Goal: Transaction & Acquisition: Purchase product/service

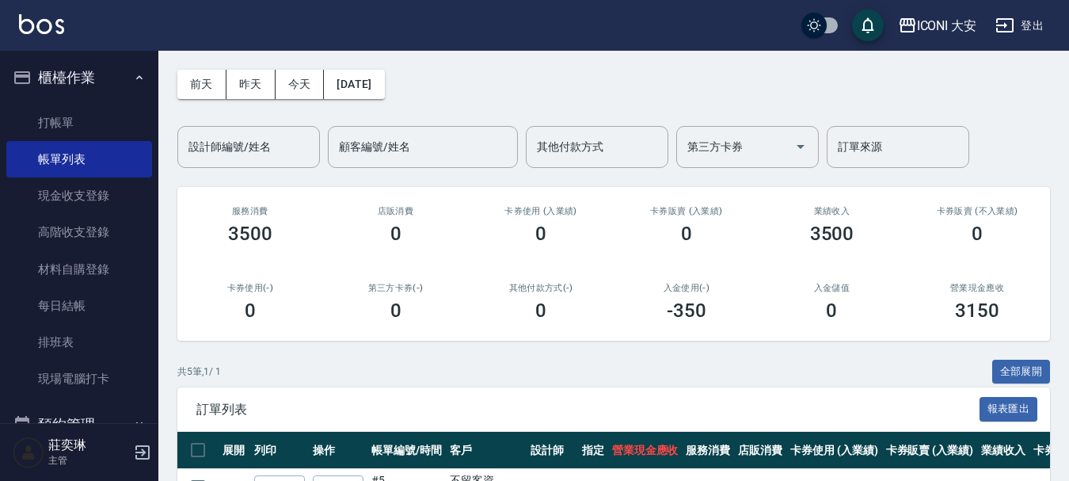
scroll to position [310, 0]
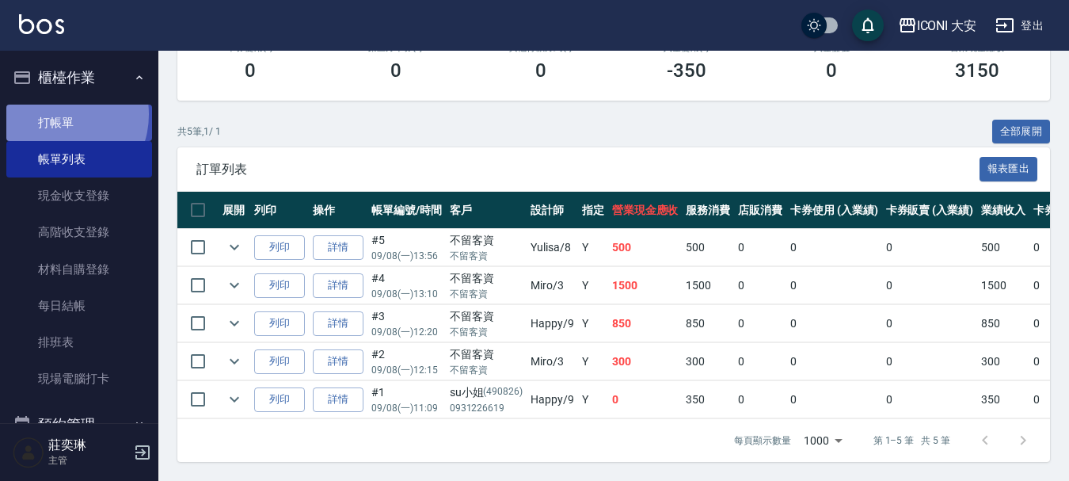
click at [59, 116] on link "打帳單" at bounding box center [79, 123] width 146 height 36
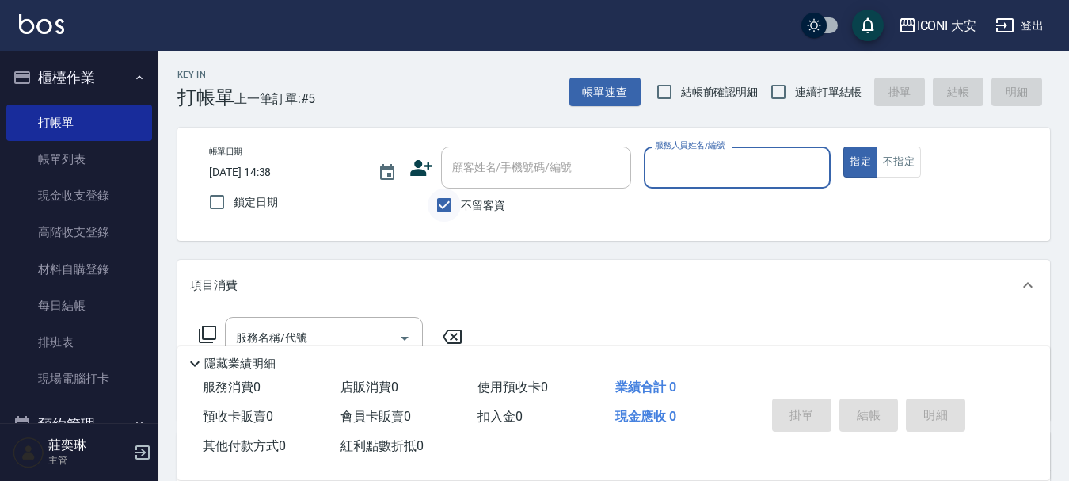
click at [444, 212] on input "不留客資" at bounding box center [444, 205] width 33 height 33
checkbox input "false"
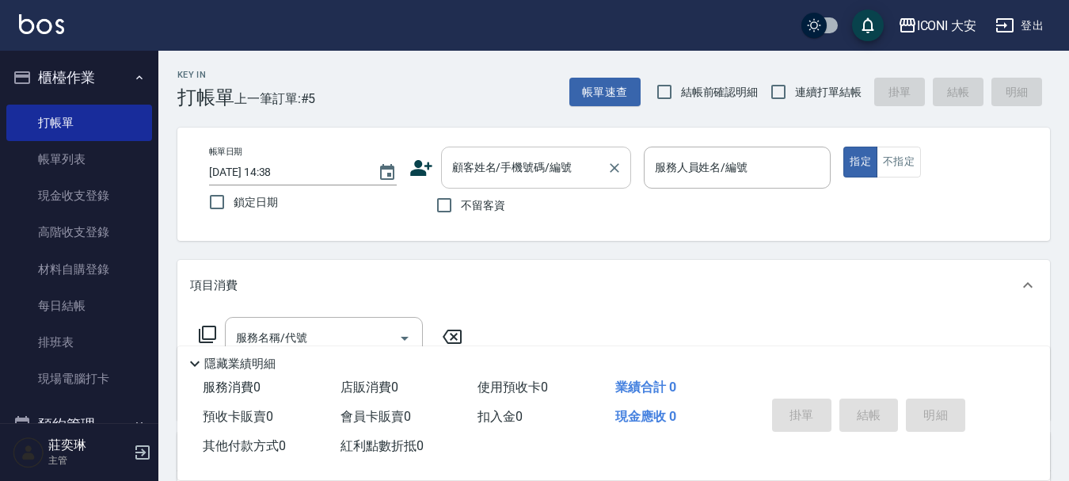
click at [460, 177] on input "顧客姓名/手機號碼/編號" at bounding box center [524, 168] width 152 height 28
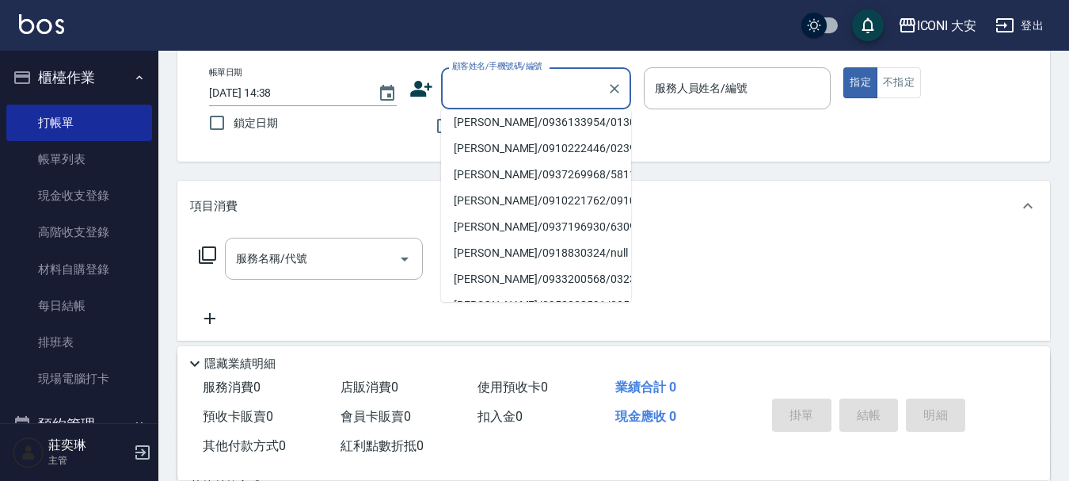
scroll to position [343, 0]
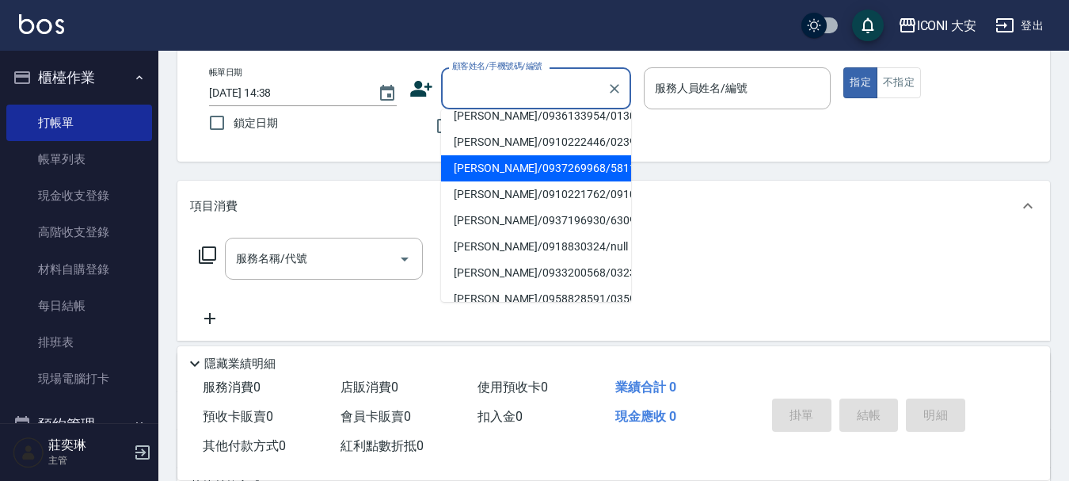
click at [491, 155] on li "[PERSON_NAME]/0937269968/581121" at bounding box center [536, 168] width 190 height 26
type input "[PERSON_NAME]/0937269968/581121"
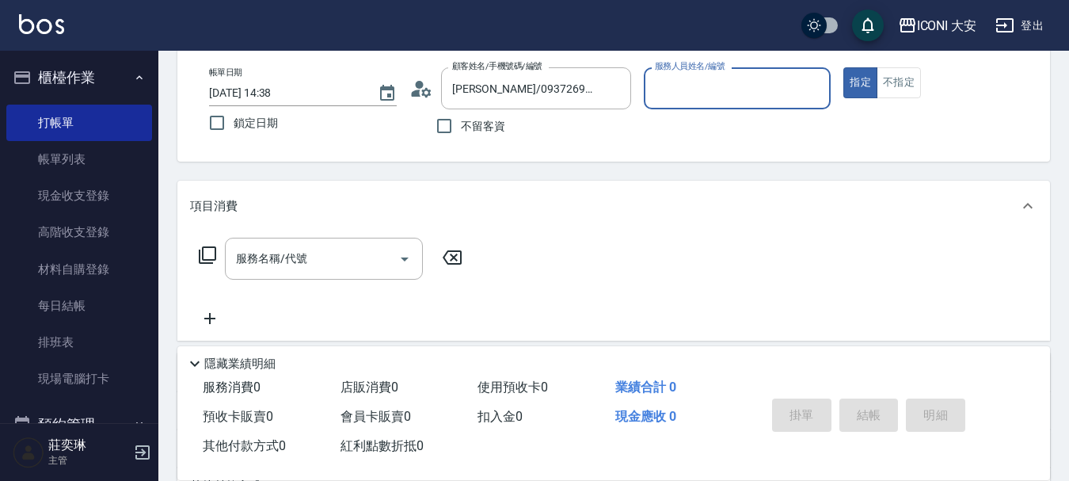
type input "Happy-9"
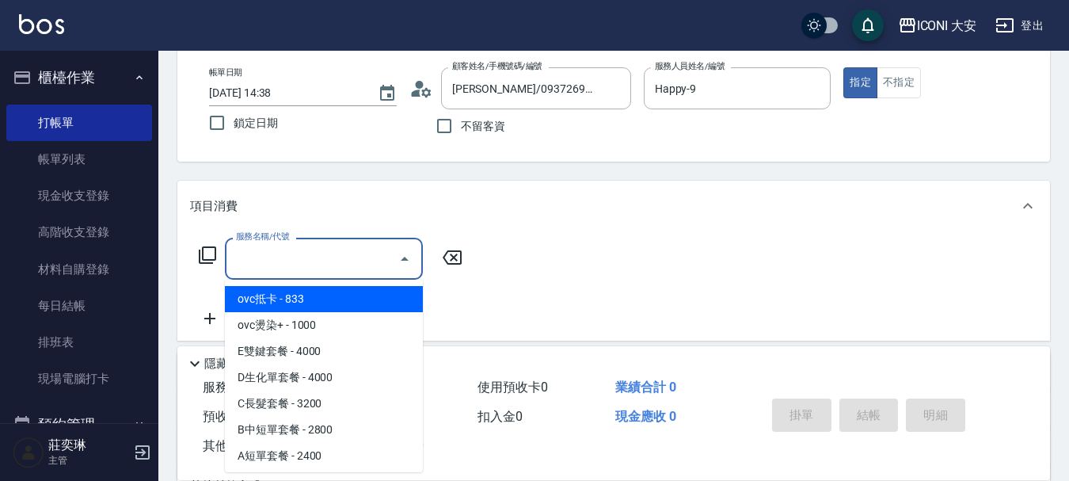
click at [356, 258] on input "服務名稱/代號" at bounding box center [312, 259] width 160 height 28
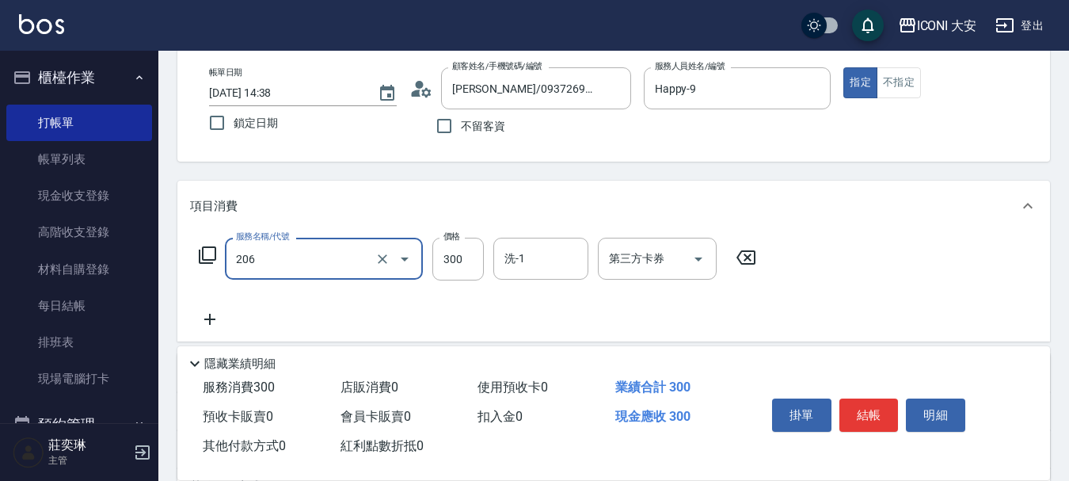
type input "洗髮(206)"
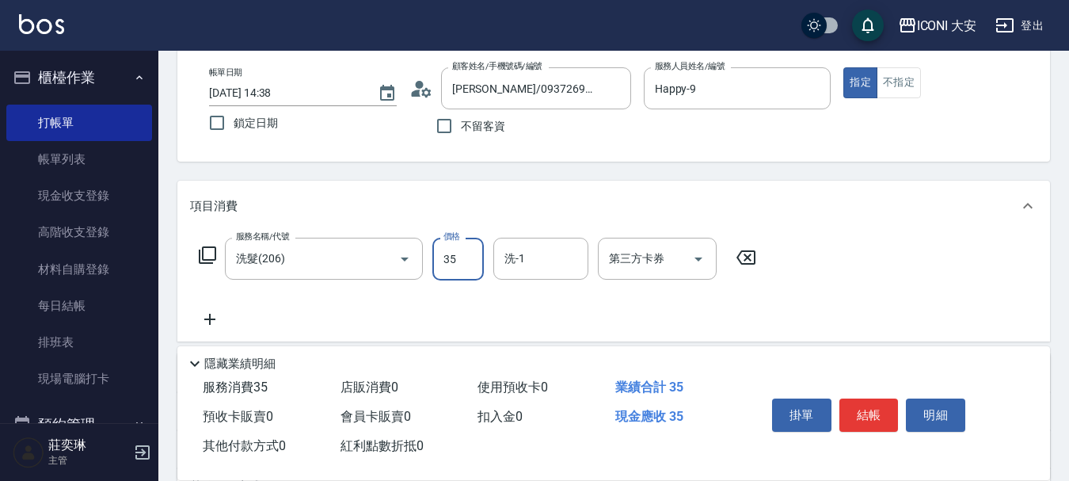
click at [457, 261] on input "35" at bounding box center [458, 259] width 51 height 43
type input "350"
click at [560, 271] on input "洗-1" at bounding box center [541, 259] width 81 height 28
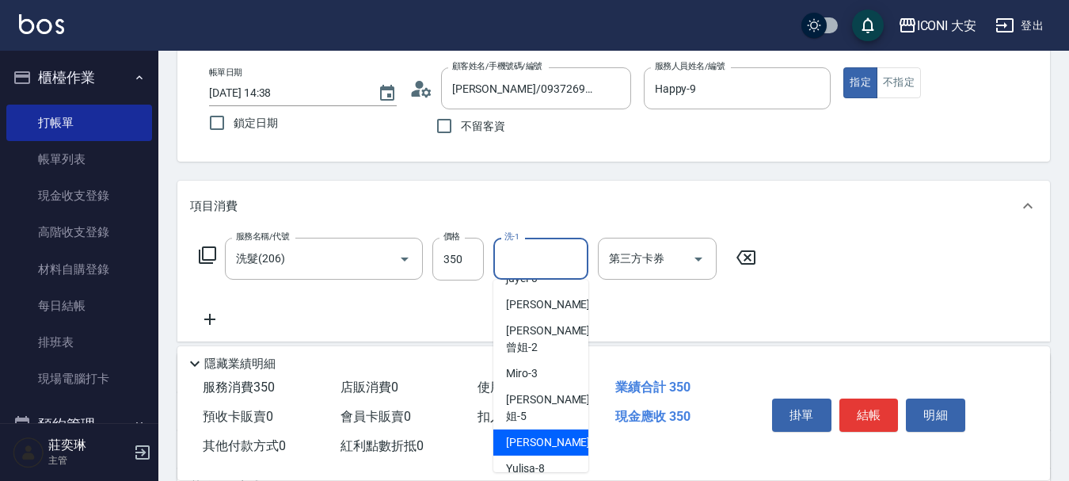
scroll to position [29, 0]
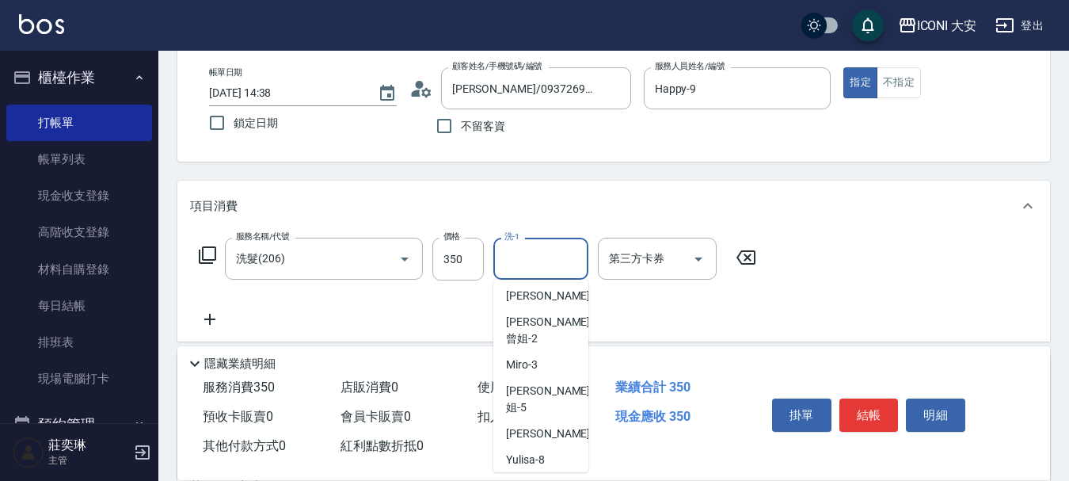
click at [534, 473] on div "Happy -9" at bounding box center [541, 486] width 95 height 26
type input "Happy-9"
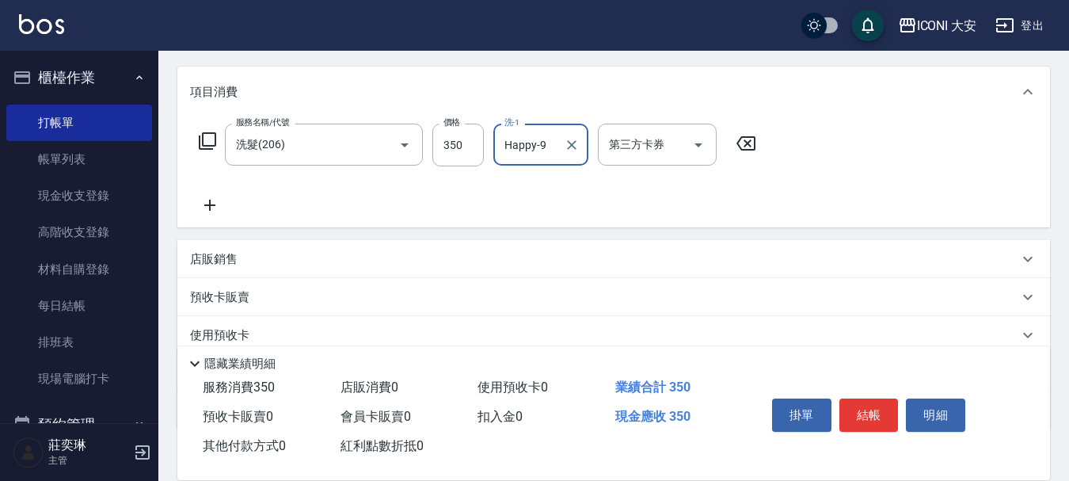
scroll to position [295, 0]
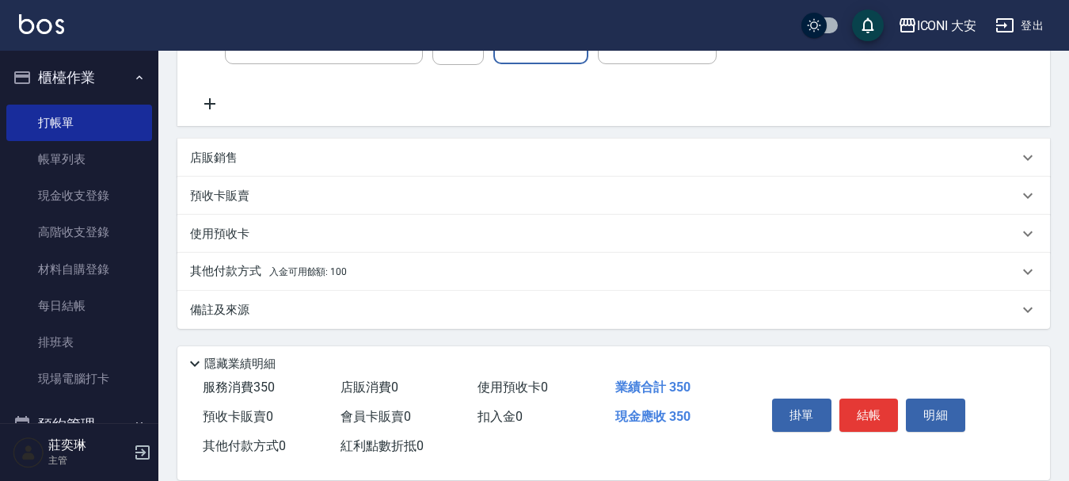
click at [330, 279] on p "其他付款方式 入金可用餘額: 100" at bounding box center [268, 271] width 157 height 17
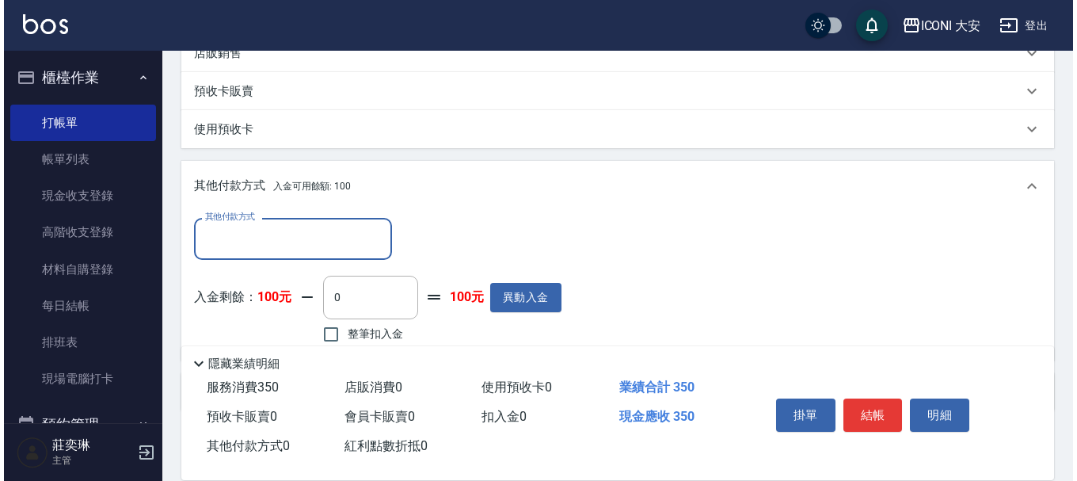
scroll to position [482, 0]
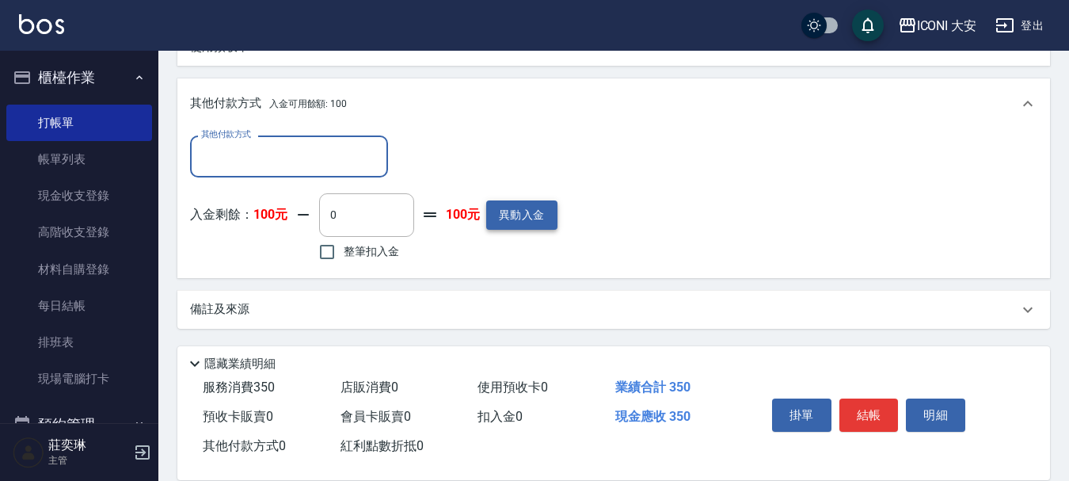
click at [526, 203] on button "異動入金" at bounding box center [521, 214] width 71 height 29
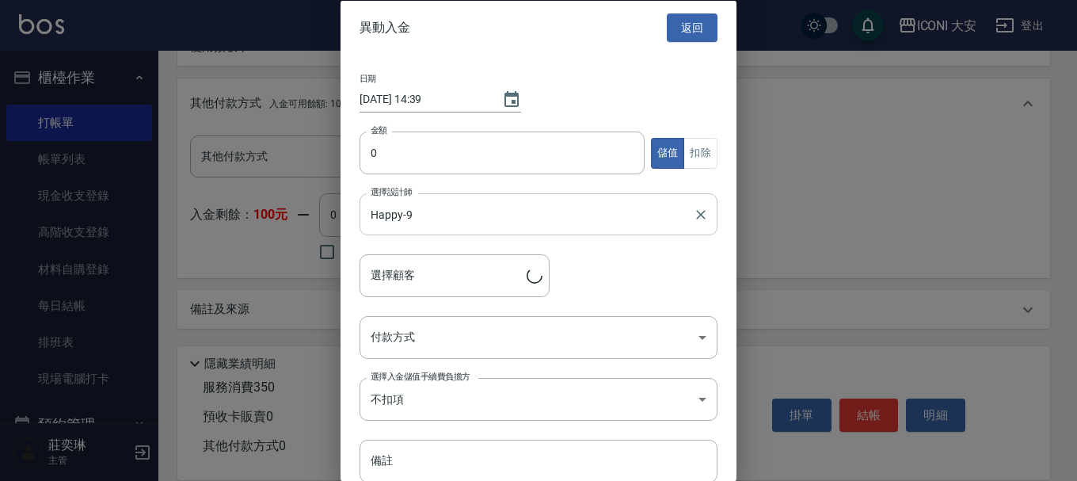
type input "[PERSON_NAME]/0937269968/581121"
click at [446, 139] on input "0" at bounding box center [502, 153] width 285 height 43
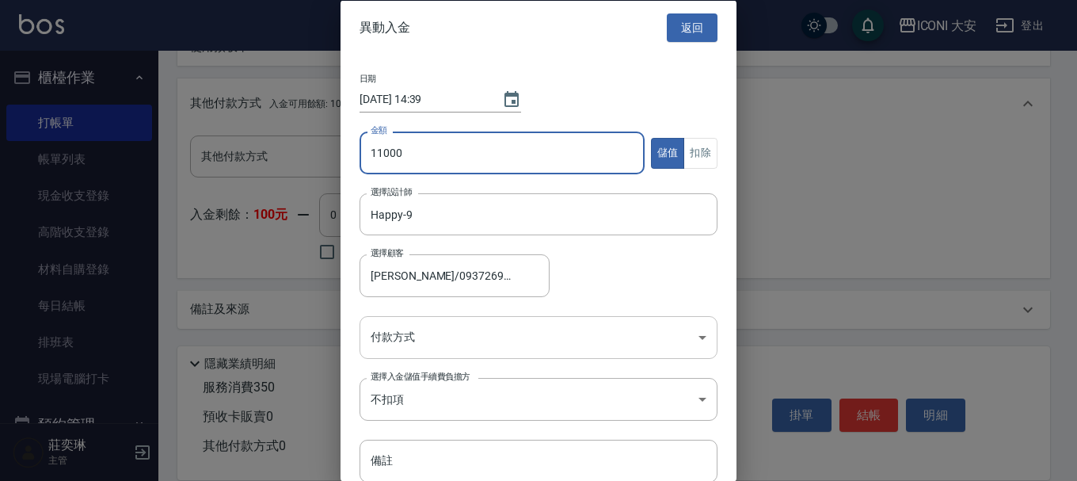
type input "11000"
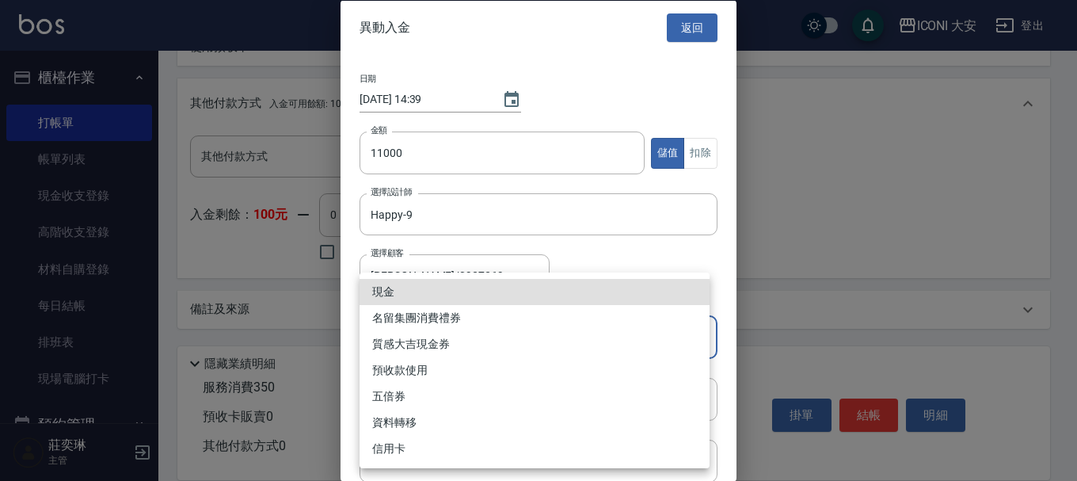
click at [457, 340] on body "ICONI 大安 登出 櫃檯作業 打帳單 帳單列表 現金收支登錄 高階收支登錄 材料自購登錄 每日結帳 排班表 現場電腦打卡 預約管理 預約管理 單日預約紀錄…" at bounding box center [538, -1] width 1077 height 963
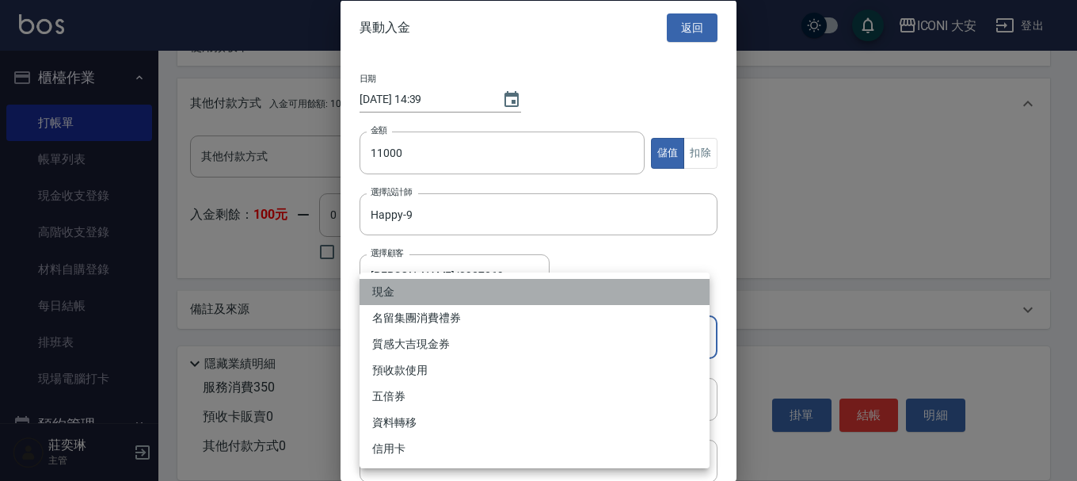
click at [440, 286] on li "現金" at bounding box center [535, 292] width 350 height 26
type input "現金"
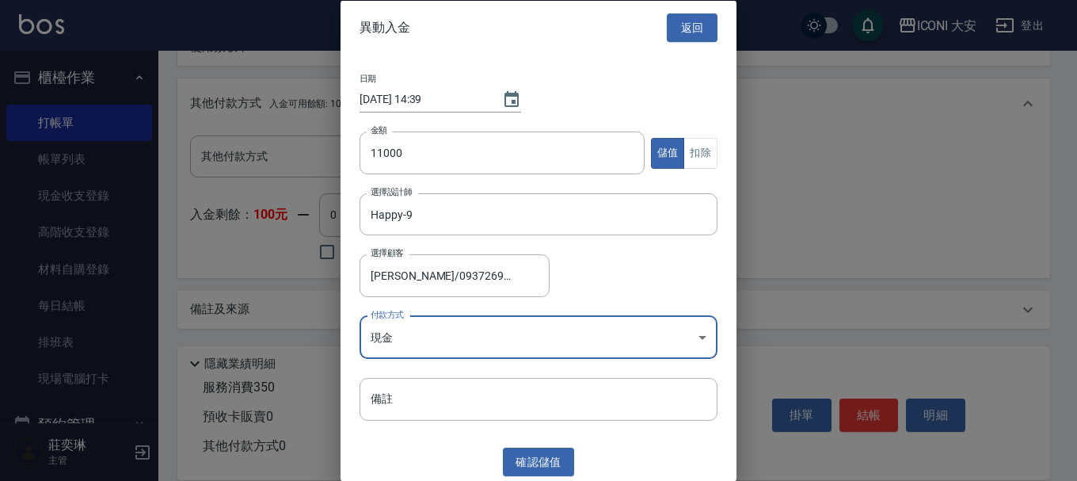
scroll to position [2, 0]
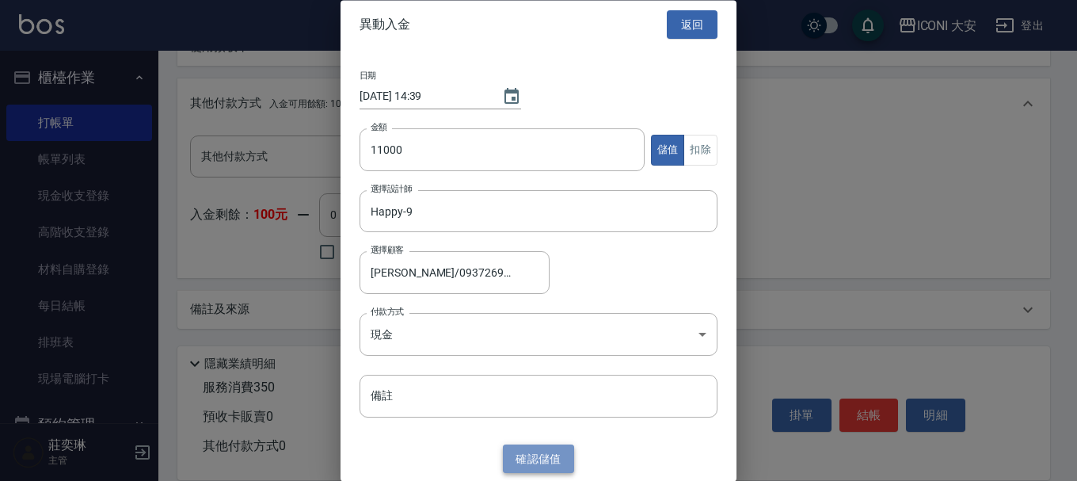
click at [533, 463] on button "確認 儲值" at bounding box center [538, 458] width 71 height 29
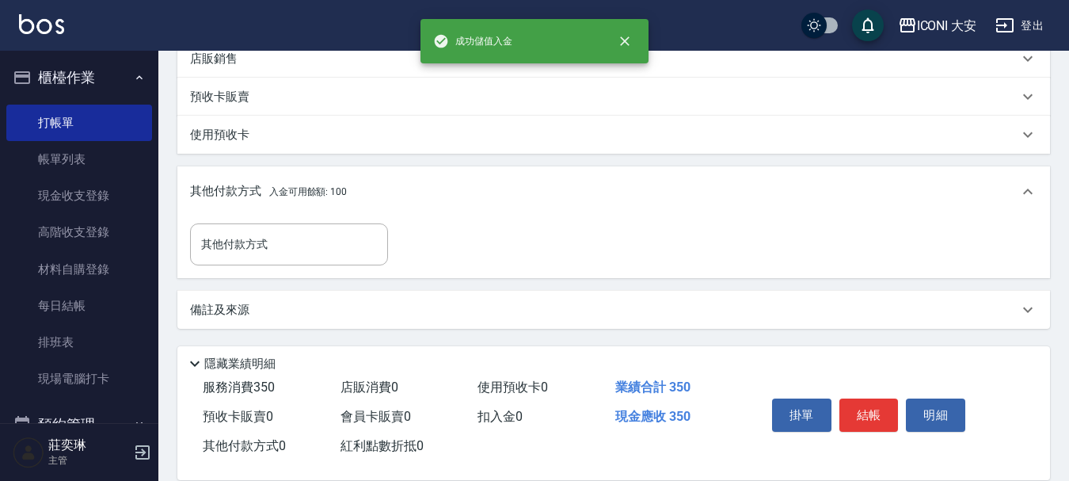
scroll to position [482, 0]
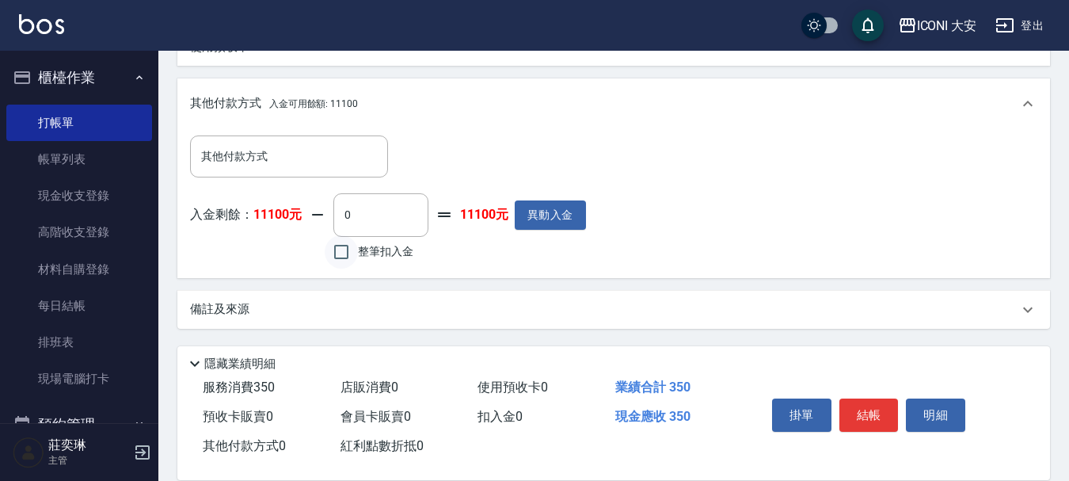
click at [343, 255] on input "整筆扣入金" at bounding box center [341, 251] width 33 height 33
checkbox input "true"
type input "350"
click at [874, 403] on button "結帳" at bounding box center [869, 414] width 59 height 33
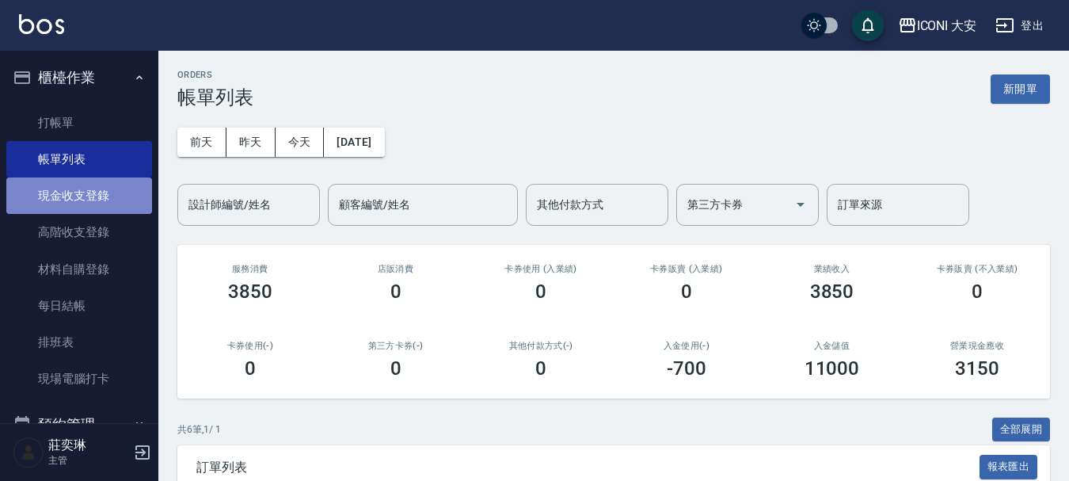
click at [90, 195] on link "現金收支登錄" at bounding box center [79, 195] width 146 height 36
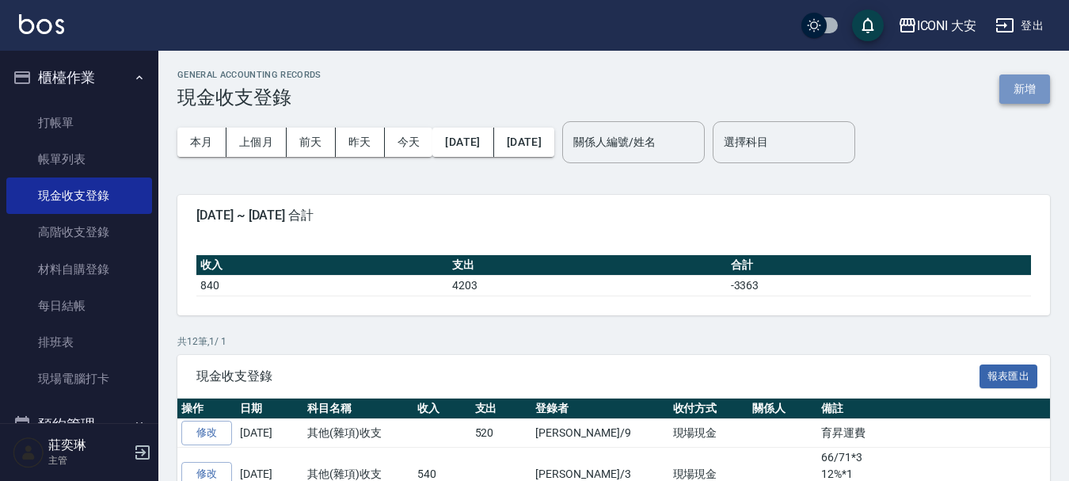
click at [1035, 93] on button "新增" at bounding box center [1025, 88] width 51 height 29
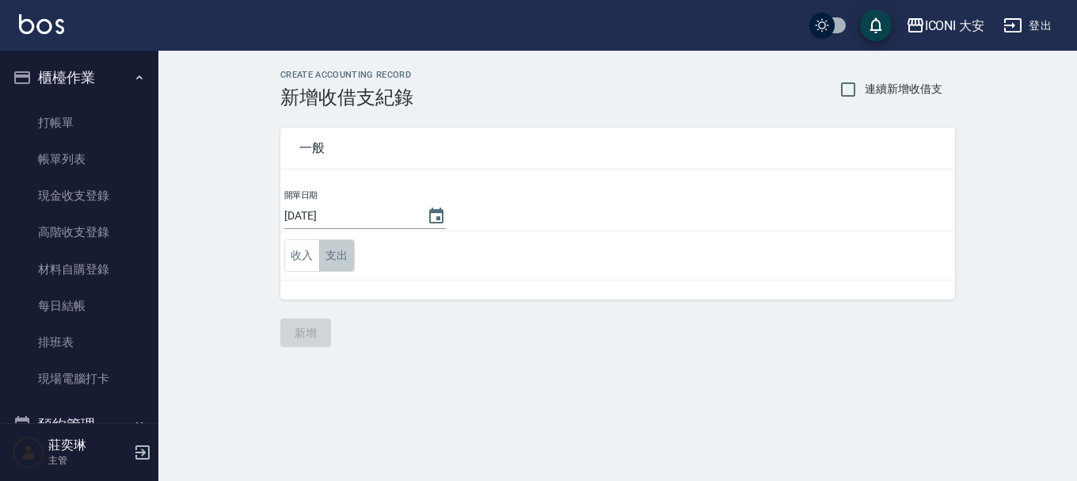
click at [334, 253] on button "支出" at bounding box center [337, 255] width 36 height 32
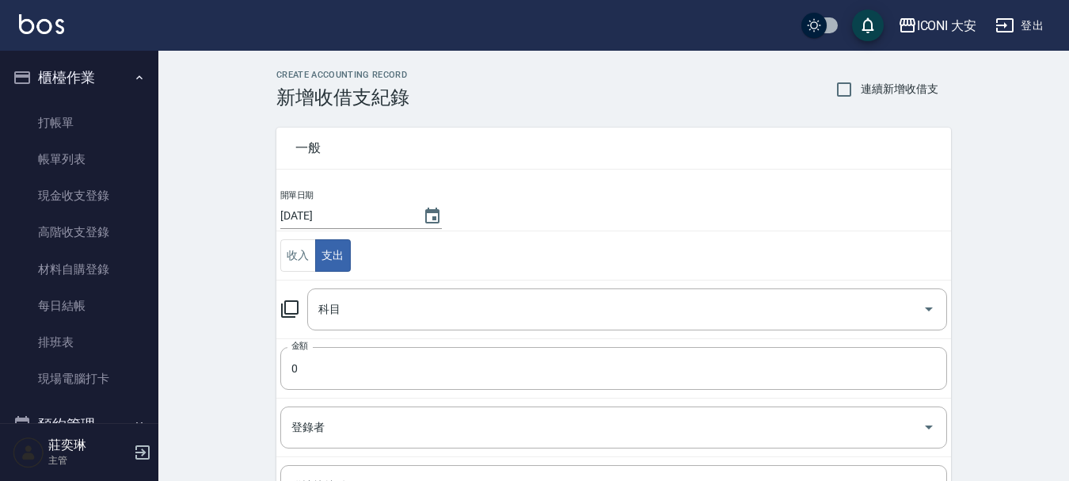
click at [290, 305] on icon at bounding box center [289, 308] width 19 height 19
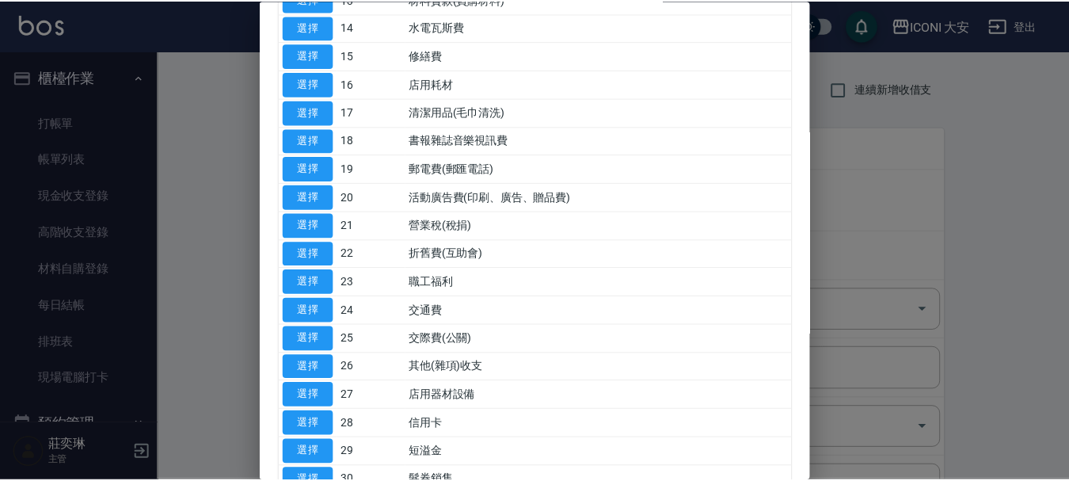
scroll to position [713, 0]
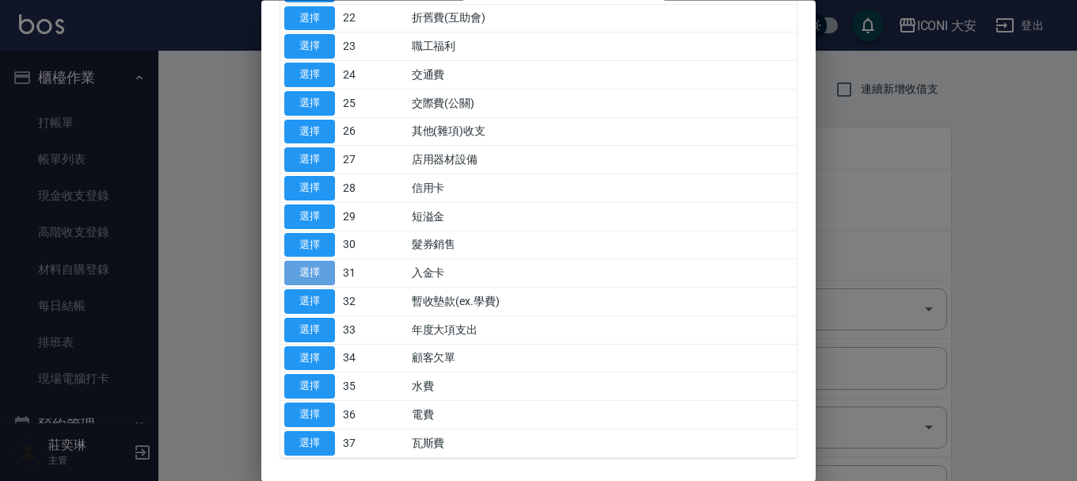
click at [300, 269] on button "選擇" at bounding box center [309, 273] width 51 height 25
type input "31 入金卡"
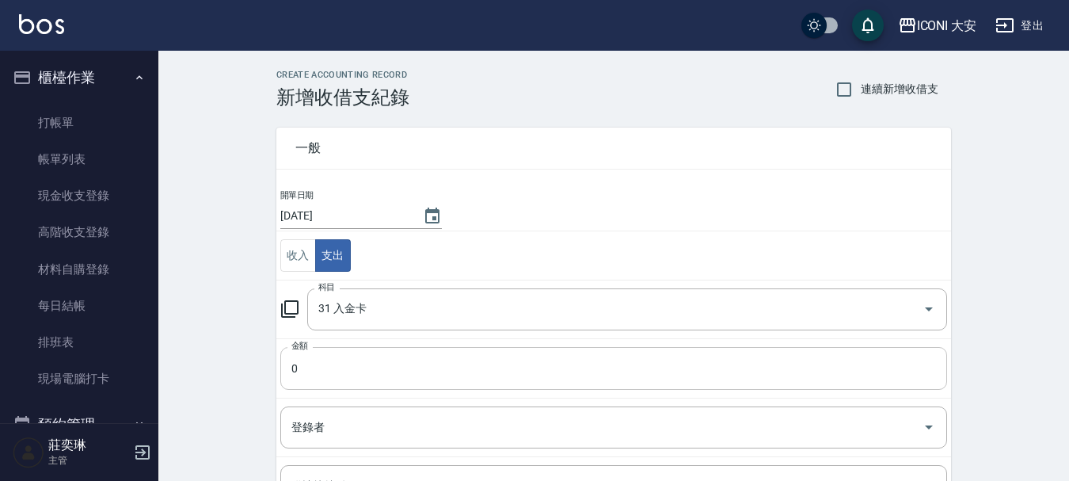
click at [341, 373] on input "0" at bounding box center [613, 368] width 667 height 43
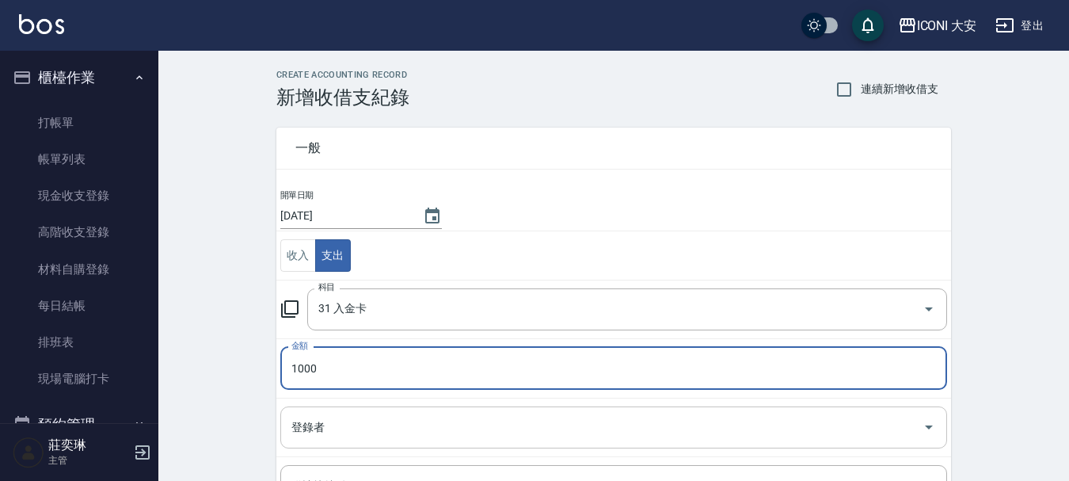
type input "1000"
click at [378, 433] on input "登錄者" at bounding box center [602, 428] width 629 height 28
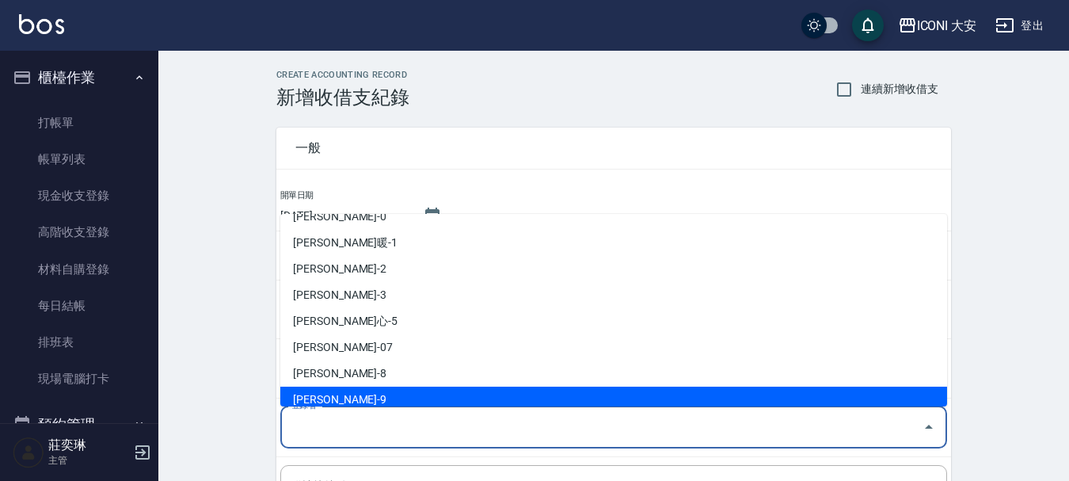
scroll to position [29, 0]
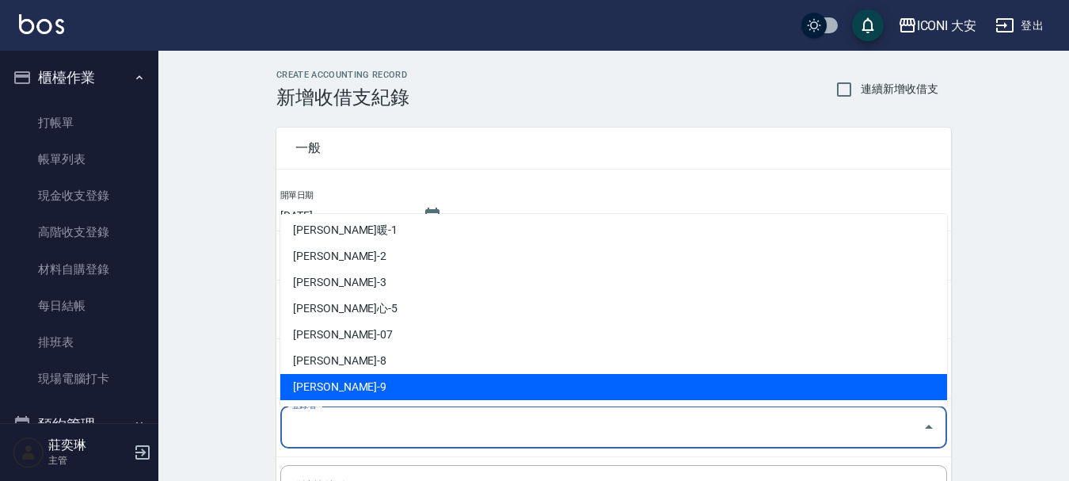
click at [365, 380] on li "[PERSON_NAME]-9" at bounding box center [613, 387] width 667 height 26
type input "[PERSON_NAME]-9"
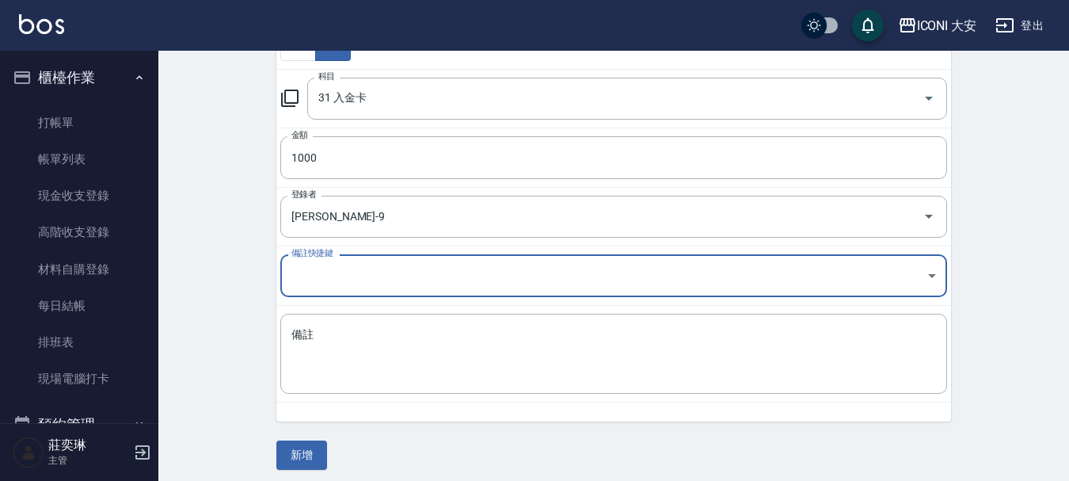
scroll to position [219, 0]
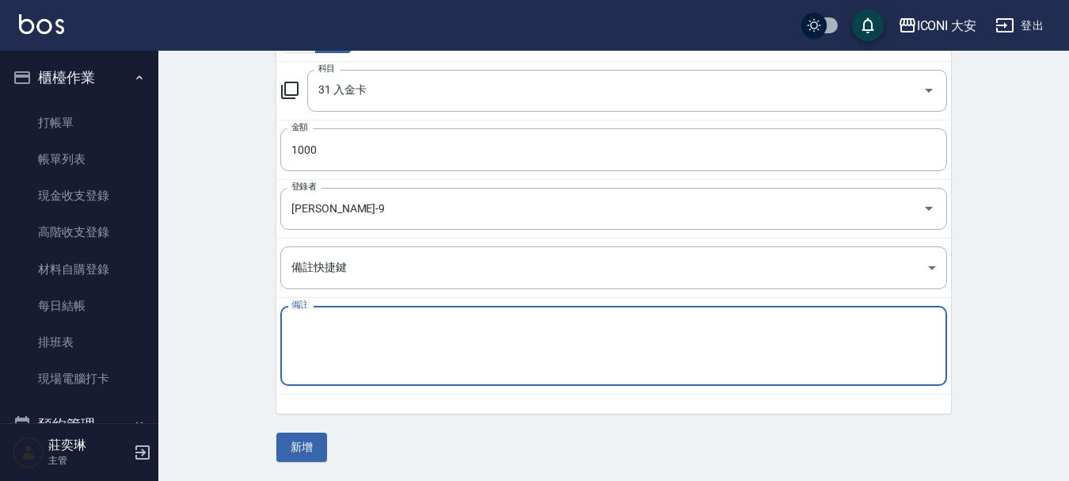
click at [344, 366] on textarea "備註" at bounding box center [614, 346] width 645 height 54
type textarea "[PERSON_NAME]"
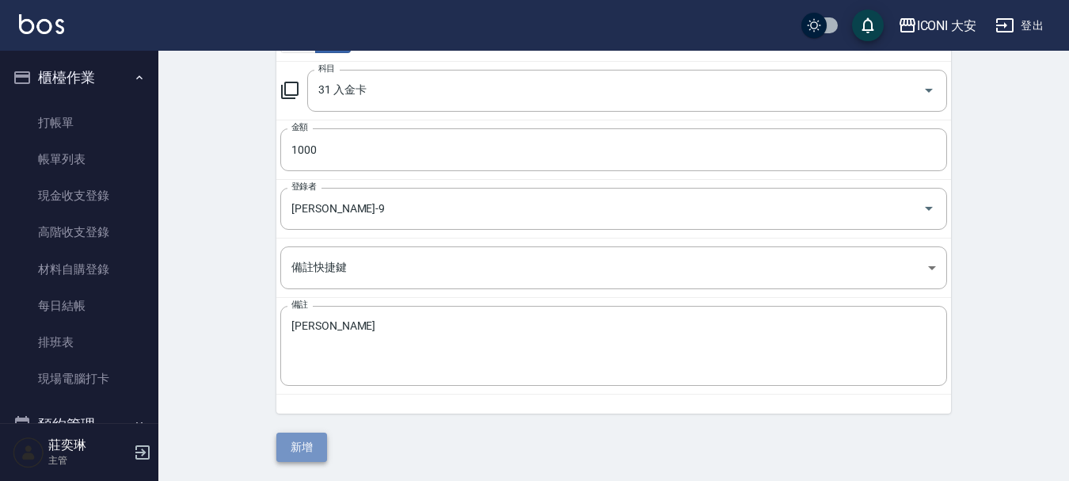
click at [311, 451] on button "新增" at bounding box center [301, 447] width 51 height 29
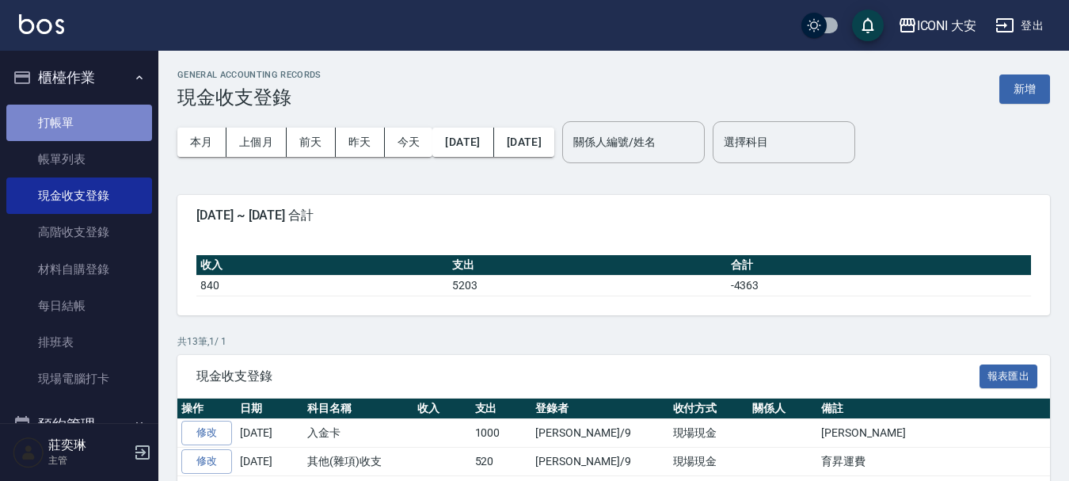
click at [98, 132] on link "打帳單" at bounding box center [79, 123] width 146 height 36
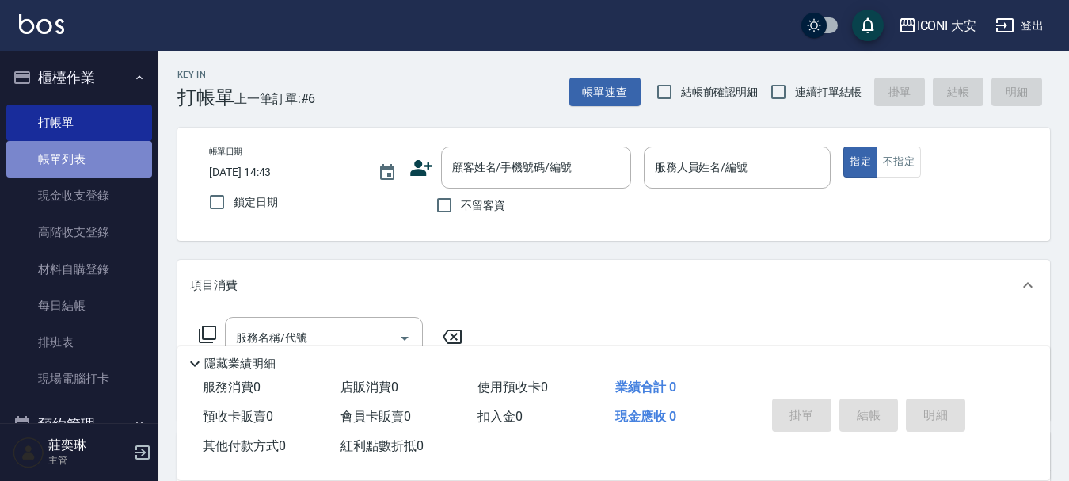
click at [87, 164] on link "帳單列表" at bounding box center [79, 159] width 146 height 36
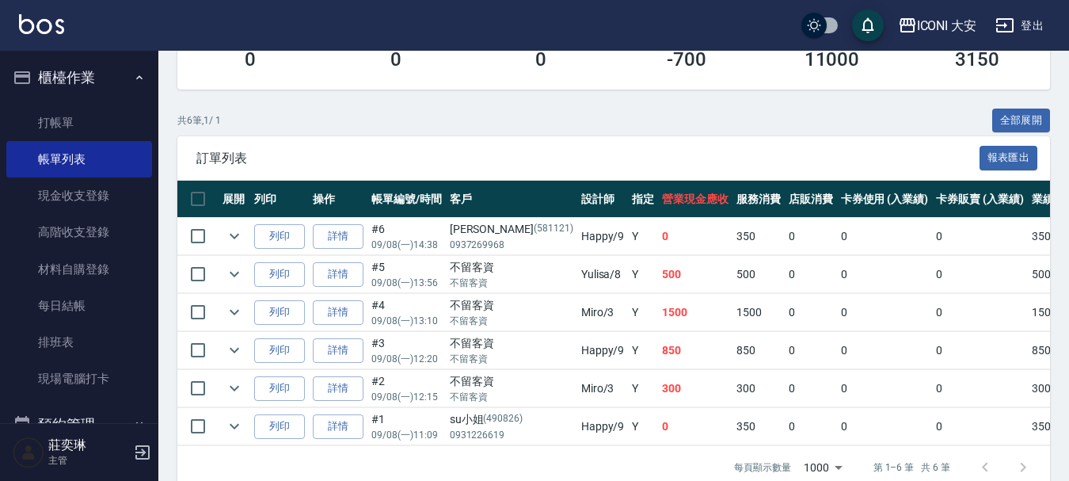
scroll to position [317, 0]
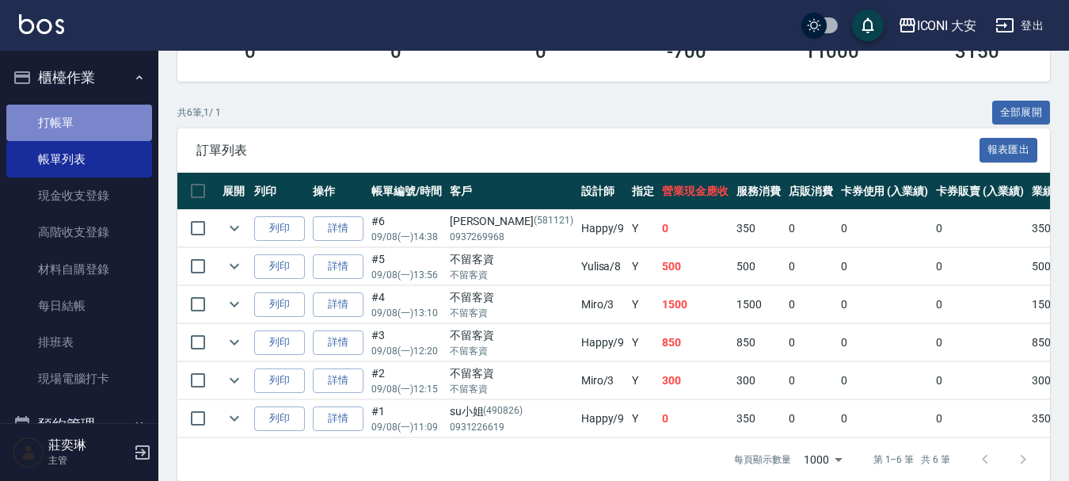
click at [90, 115] on link "打帳單" at bounding box center [79, 123] width 146 height 36
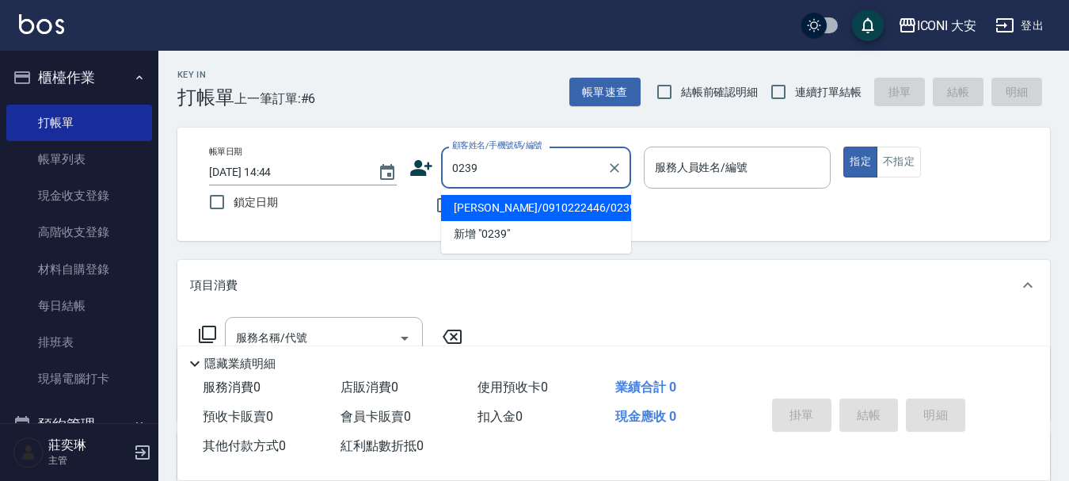
type input "[PERSON_NAME]/0910222446/0239"
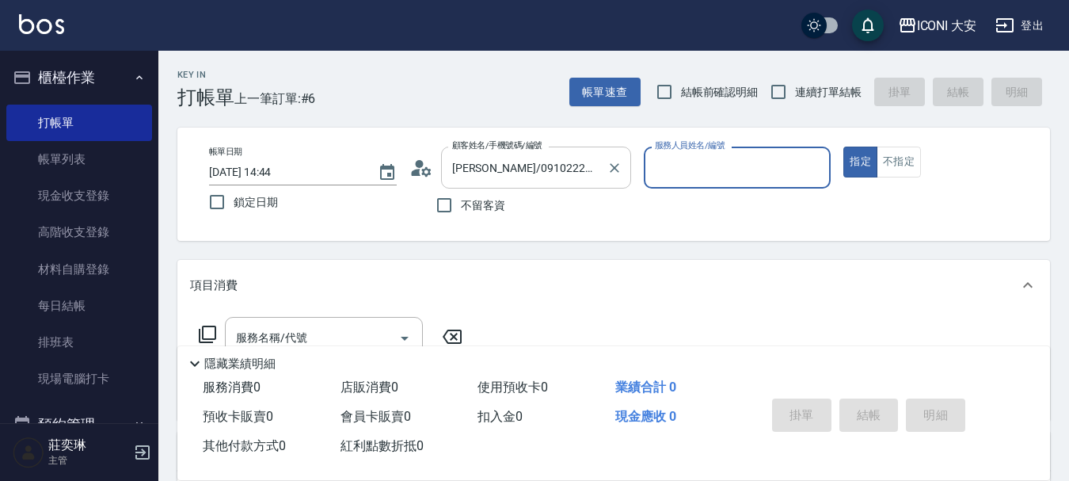
type input "[PERSON_NAME]姐-5"
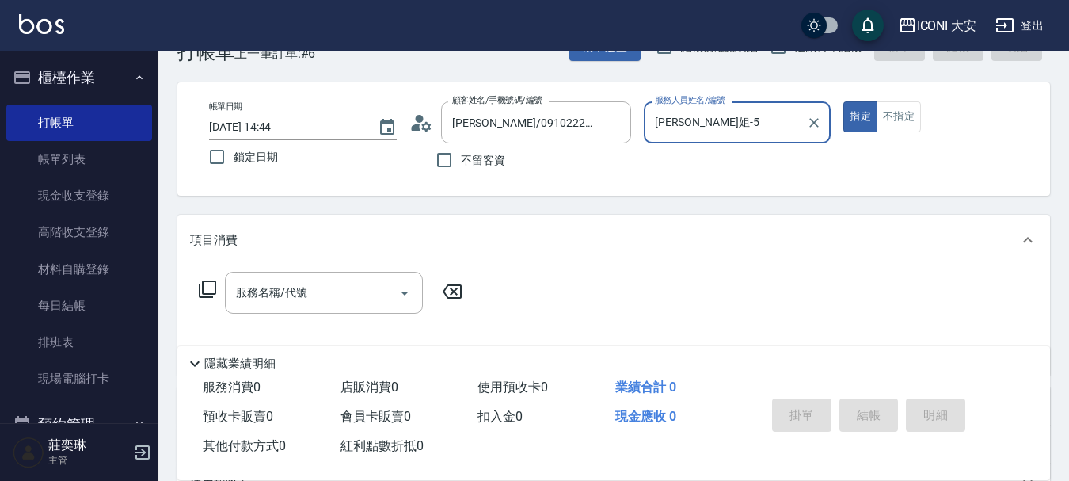
scroll to position [158, 0]
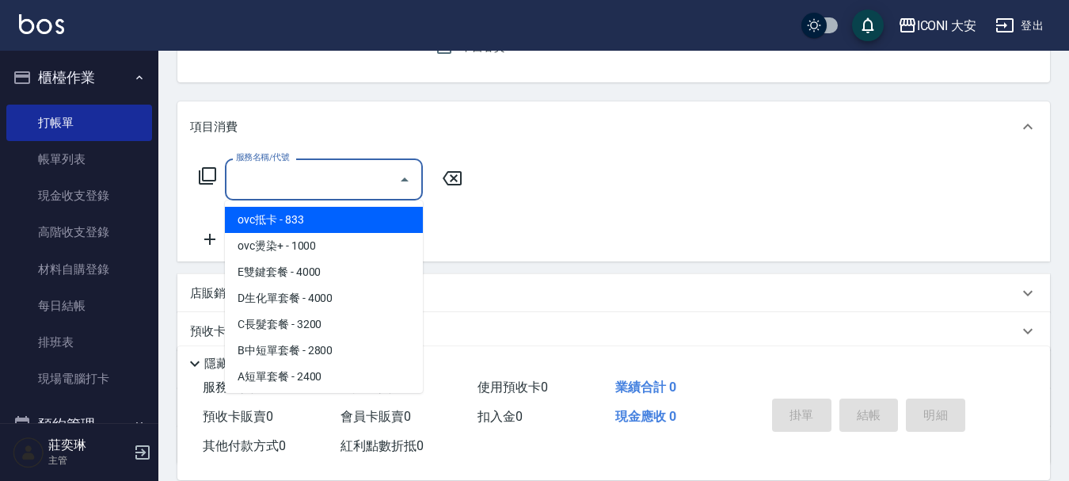
click at [322, 181] on input "服務名稱/代號" at bounding box center [312, 180] width 160 height 28
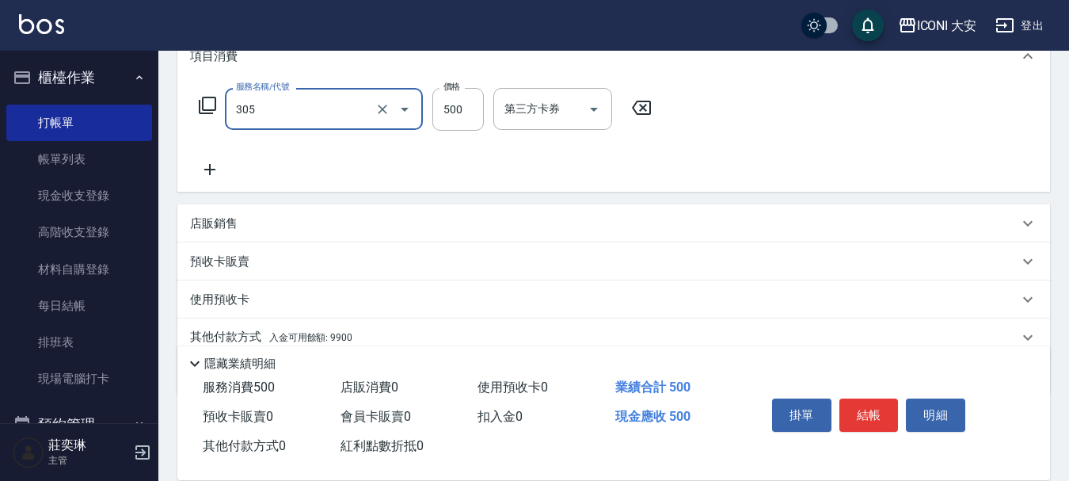
scroll to position [295, 0]
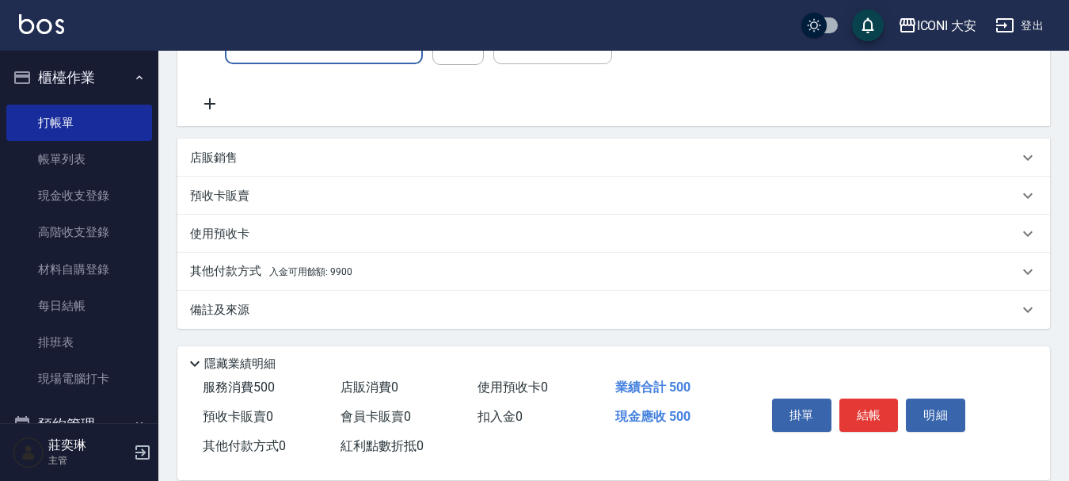
type input "剪髮(305)"
click at [349, 273] on span "入金可用餘額: 9900" at bounding box center [310, 271] width 83 height 11
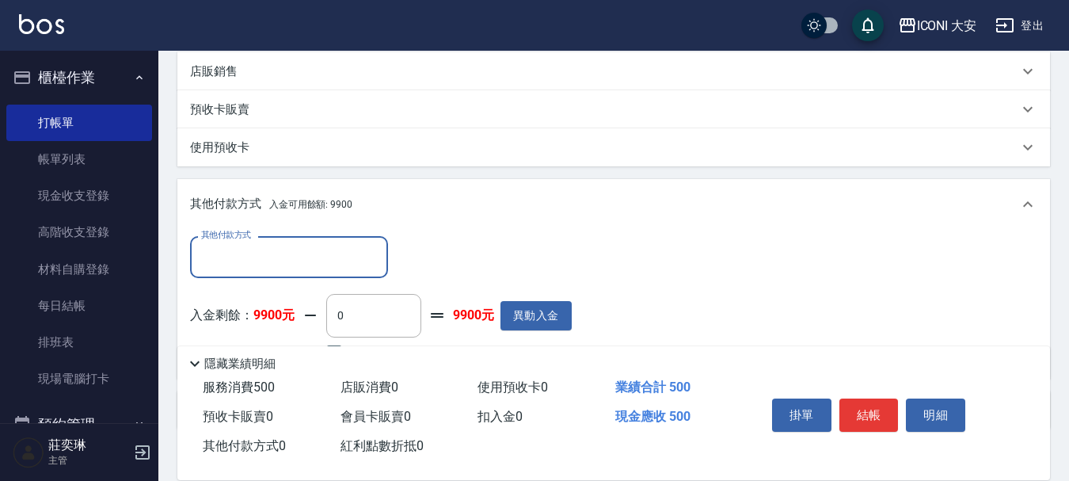
scroll to position [482, 0]
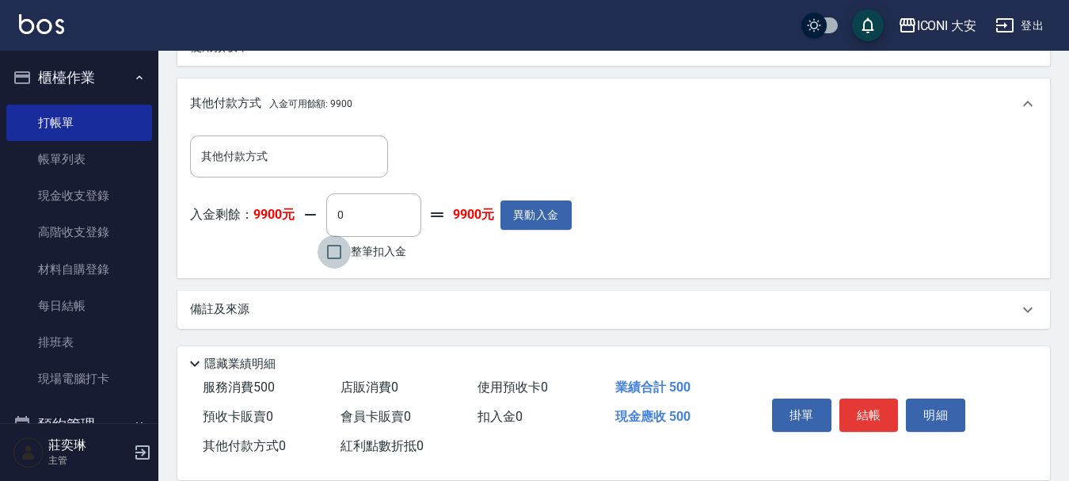
click at [340, 259] on input "整筆扣入金" at bounding box center [334, 251] width 33 height 33
checkbox input "true"
type input "500"
click at [865, 403] on button "結帳" at bounding box center [869, 414] width 59 height 33
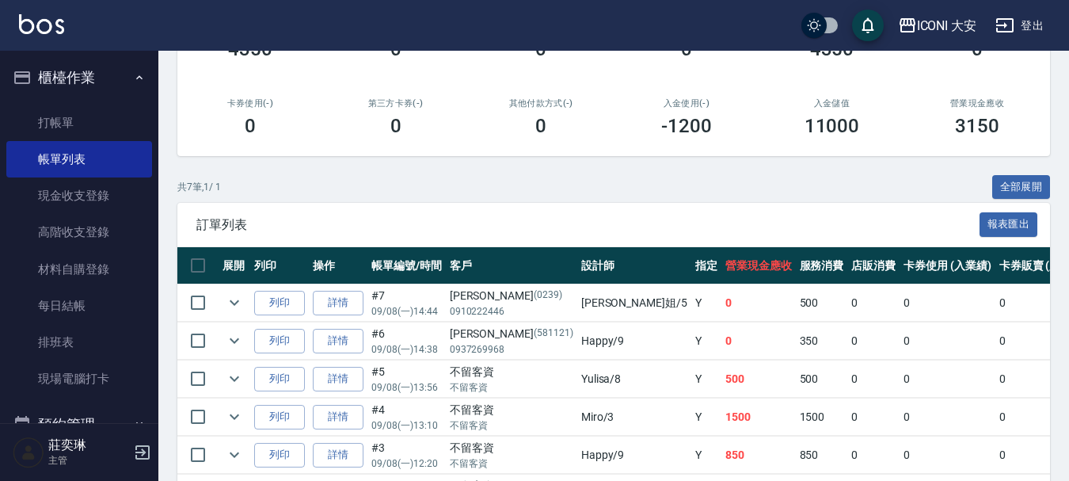
scroll to position [386, 0]
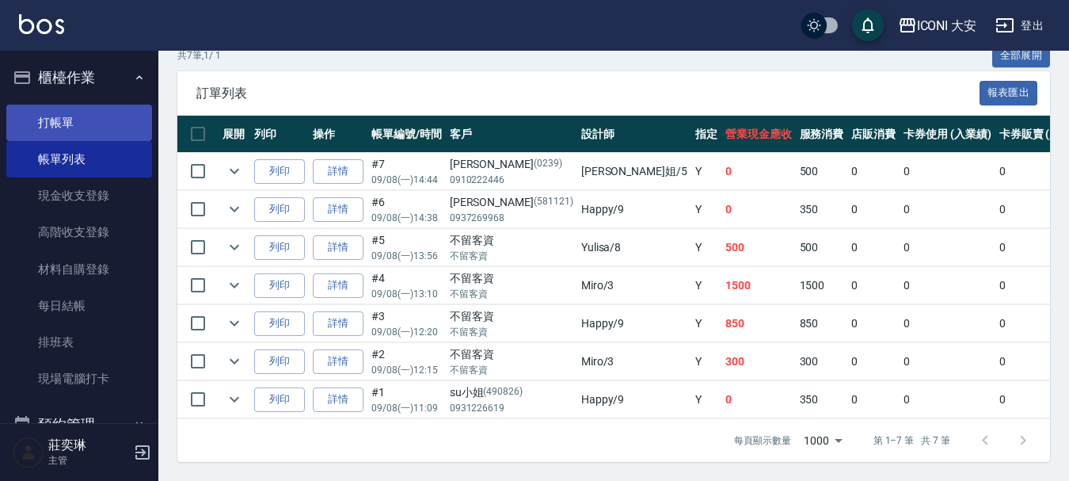
click at [71, 113] on link "打帳單" at bounding box center [79, 123] width 146 height 36
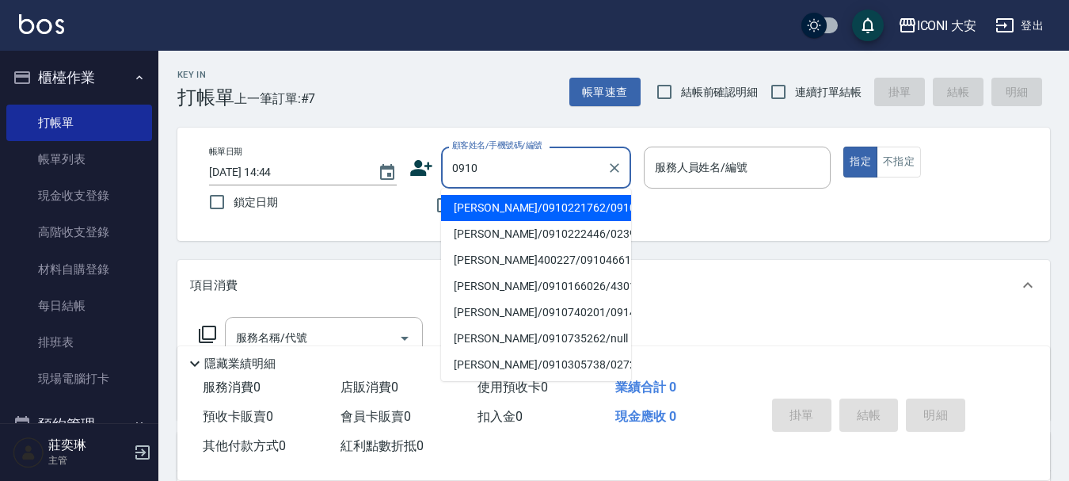
click at [504, 212] on li "[PERSON_NAME]/0910221762/0910" at bounding box center [536, 208] width 190 height 26
type input "[PERSON_NAME]/0910221762/0910"
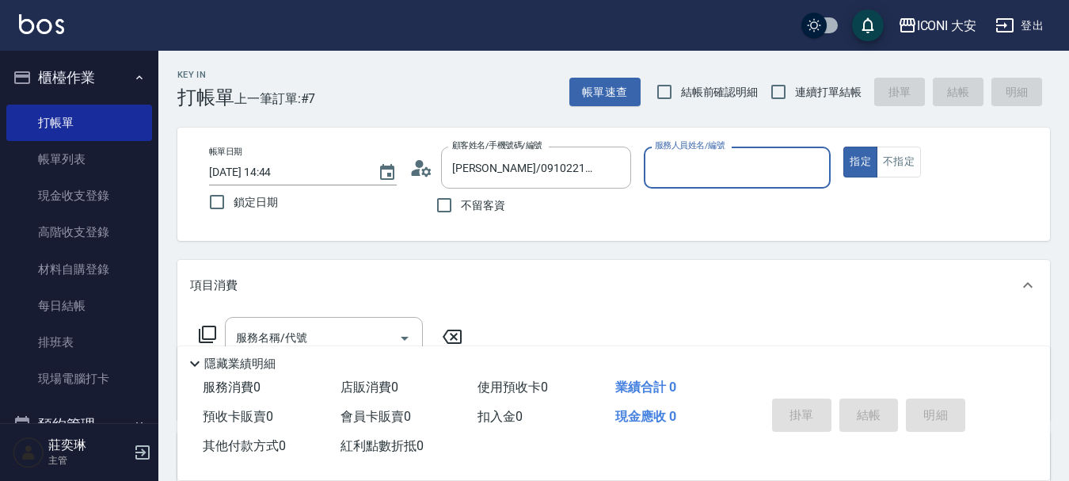
type input "Happy-9"
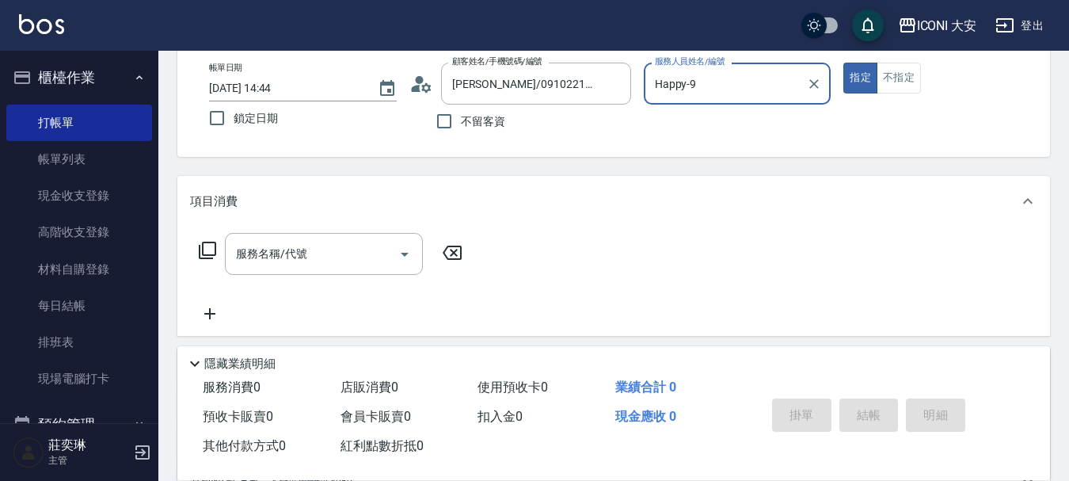
scroll to position [158, 0]
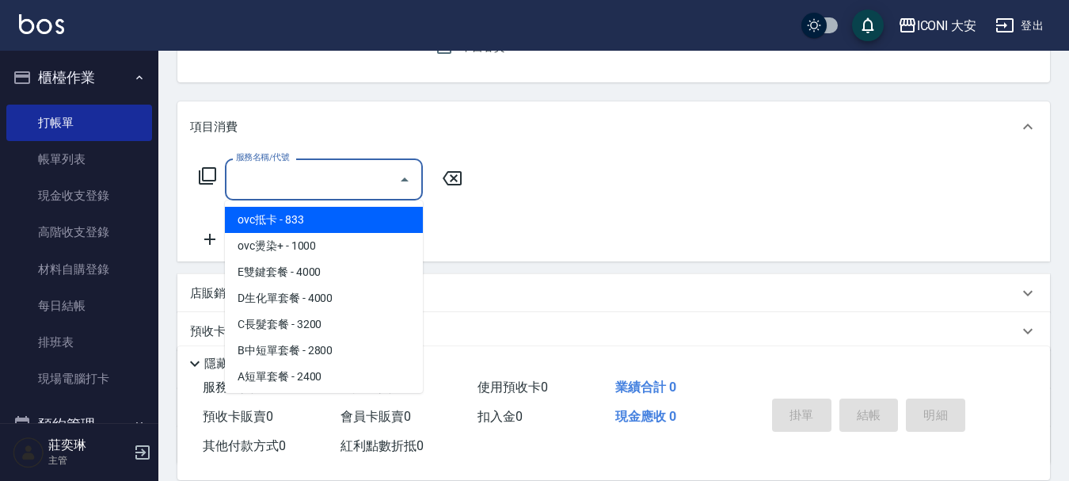
click at [292, 181] on input "服務名稱/代號" at bounding box center [312, 180] width 160 height 28
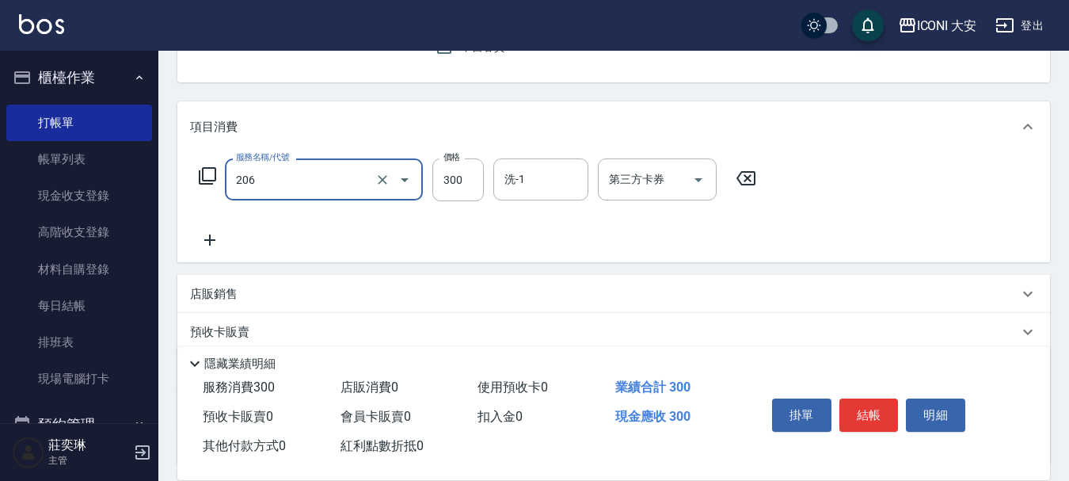
type input "洗髮(206)"
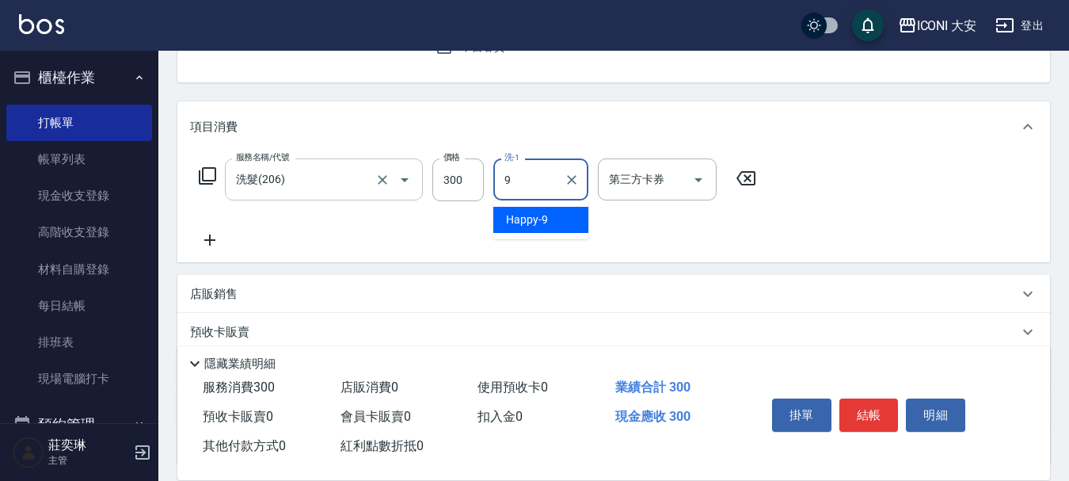
type input "Happy-9"
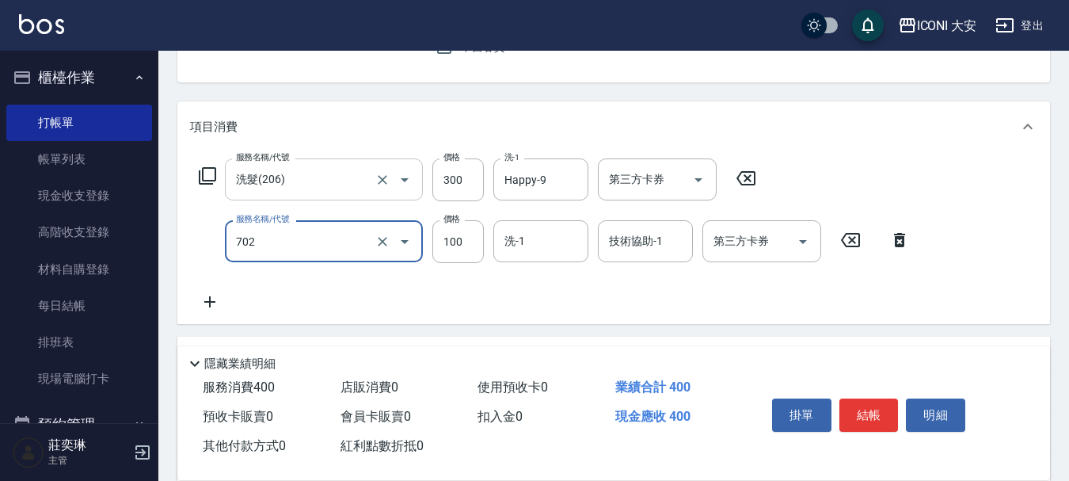
type input "勞水.精油(702)"
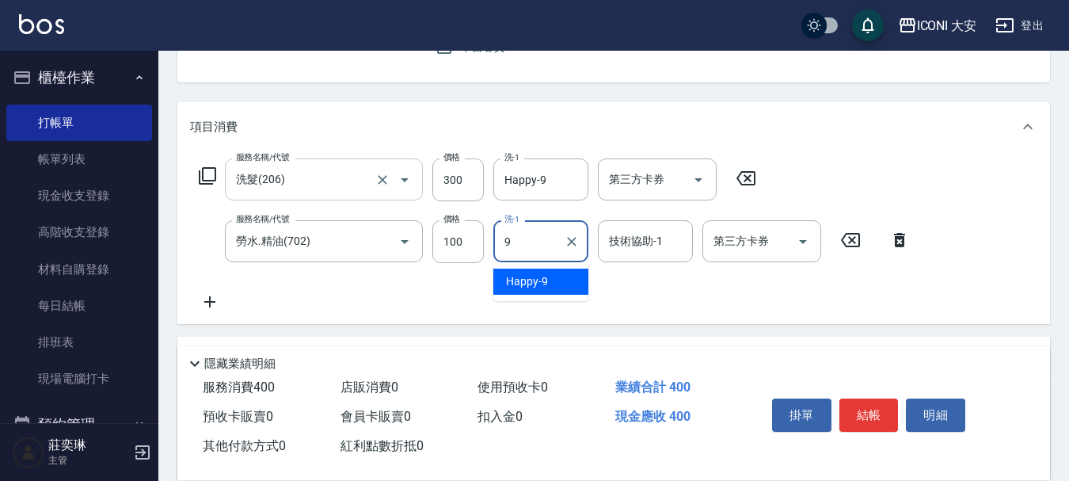
type input "Happy-9"
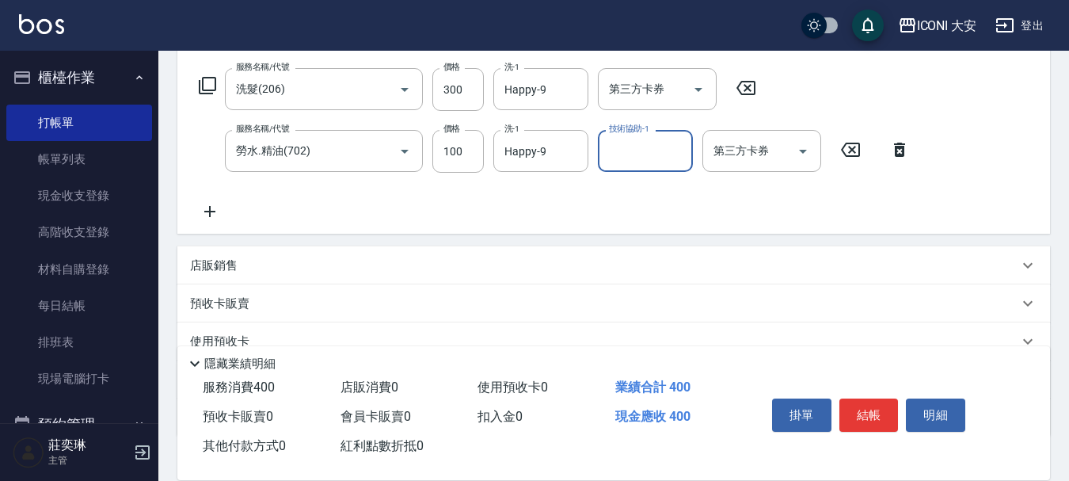
scroll to position [356, 0]
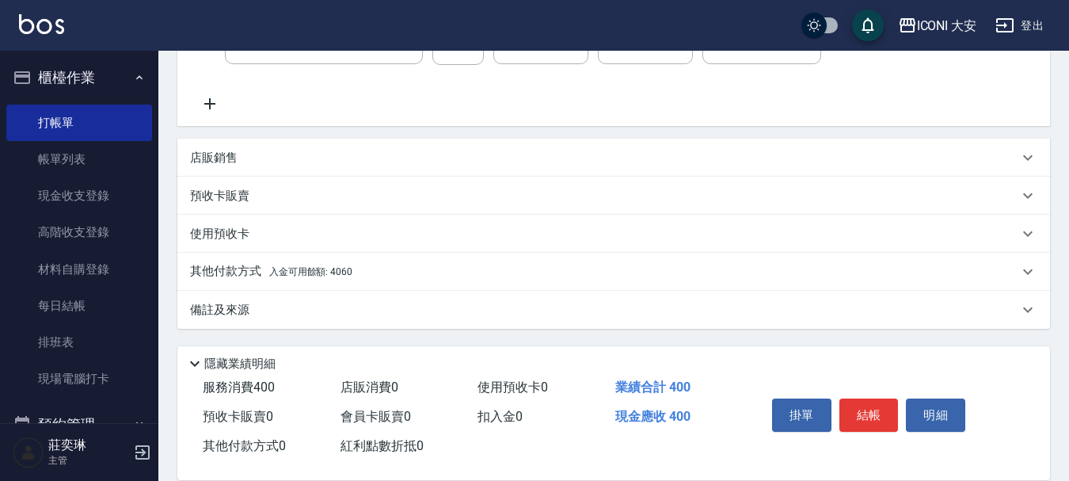
click at [333, 275] on span "入金可用餘額: 4060" at bounding box center [310, 271] width 83 height 11
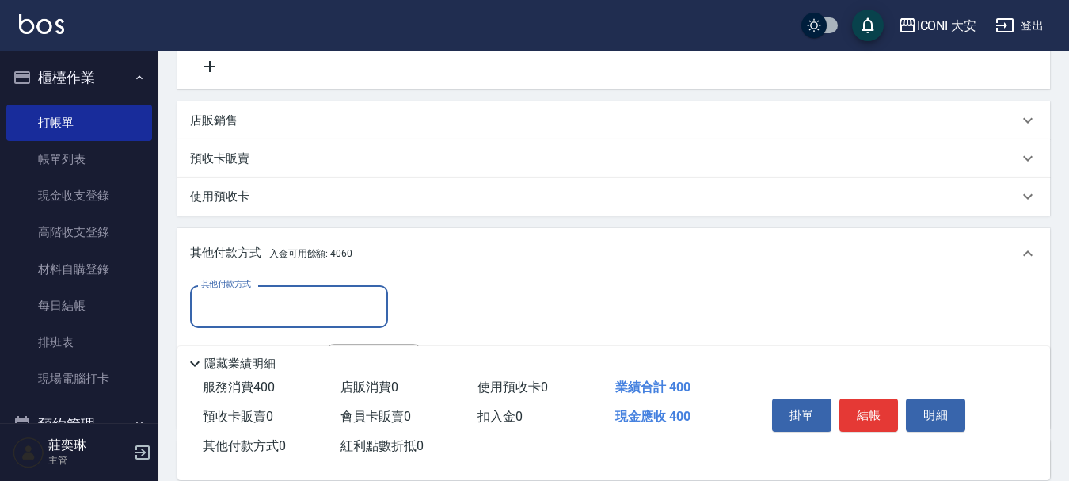
scroll to position [0, 0]
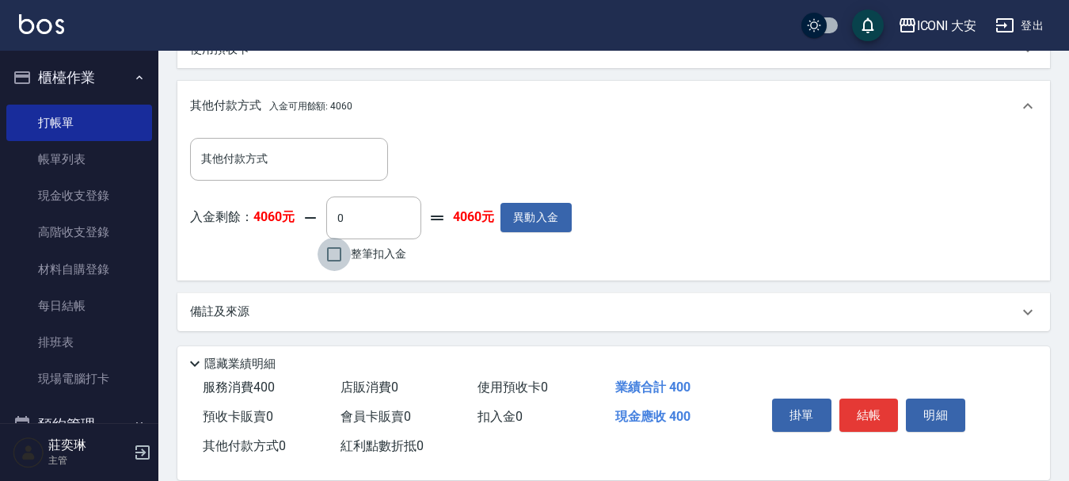
click at [329, 258] on input "整筆扣入金" at bounding box center [334, 254] width 33 height 33
checkbox input "true"
type input "400"
click at [858, 401] on button "結帳" at bounding box center [869, 414] width 59 height 33
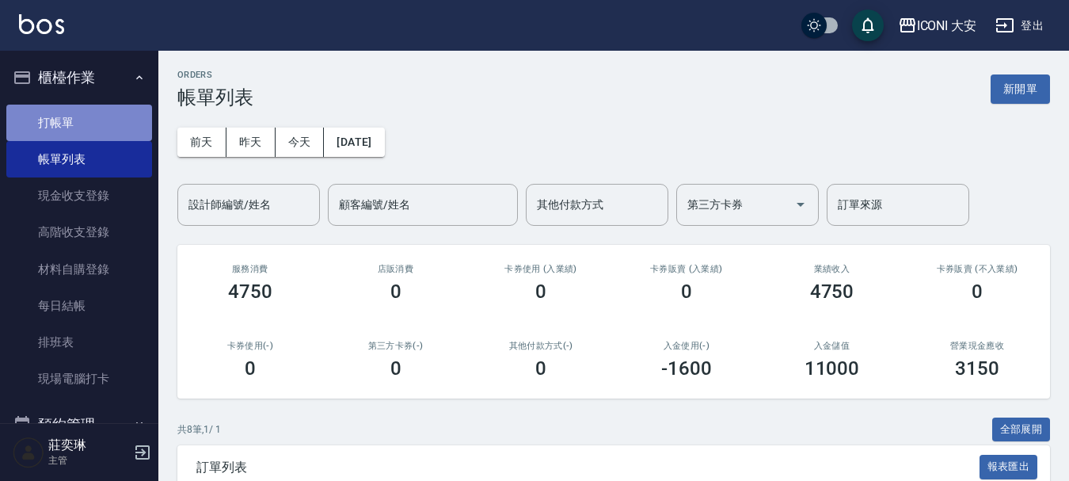
click at [80, 125] on link "打帳單" at bounding box center [79, 123] width 146 height 36
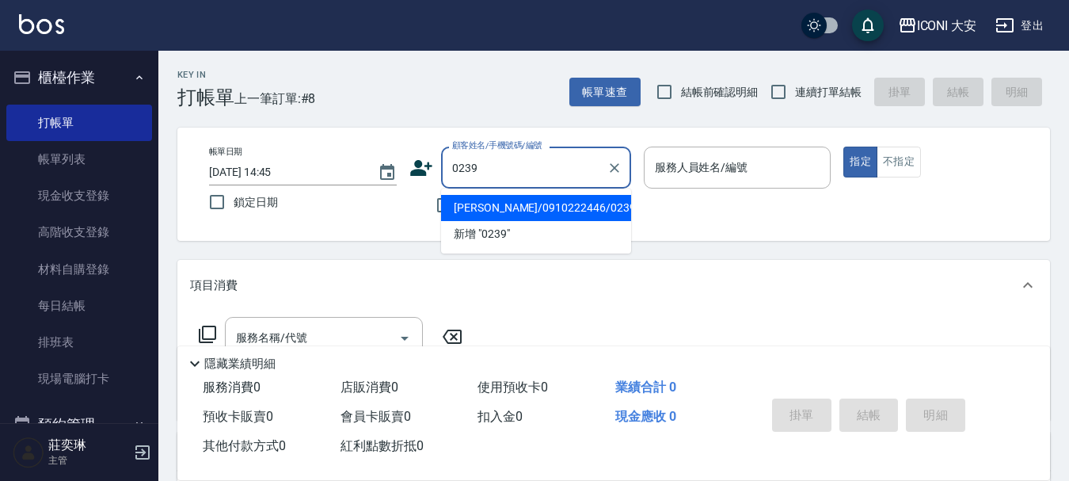
type input "[PERSON_NAME]/0910222446/0239"
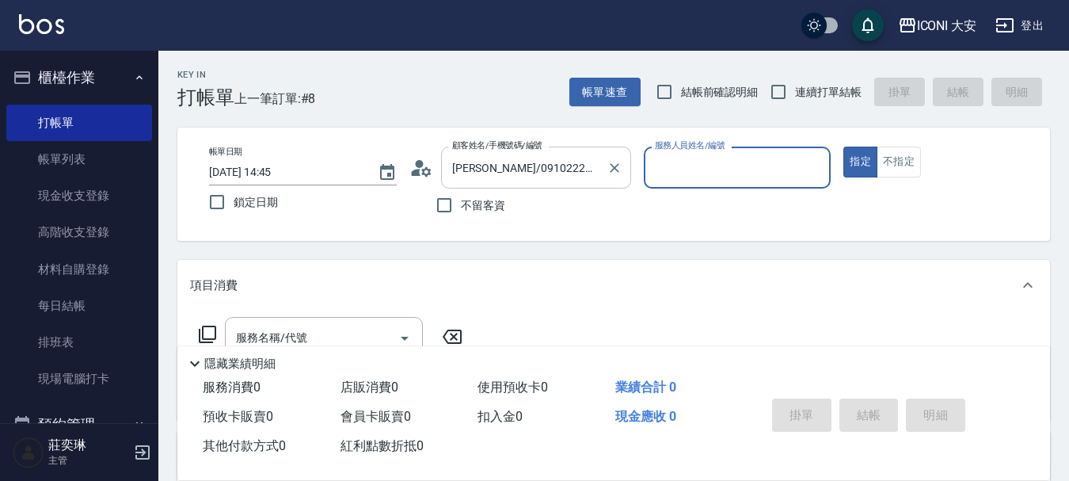
type input "[PERSON_NAME]姐-5"
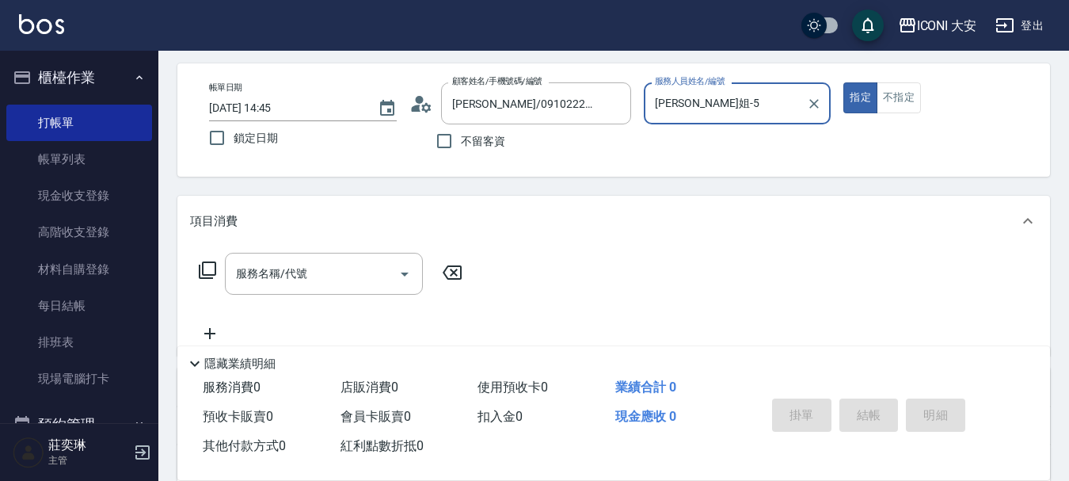
scroll to position [238, 0]
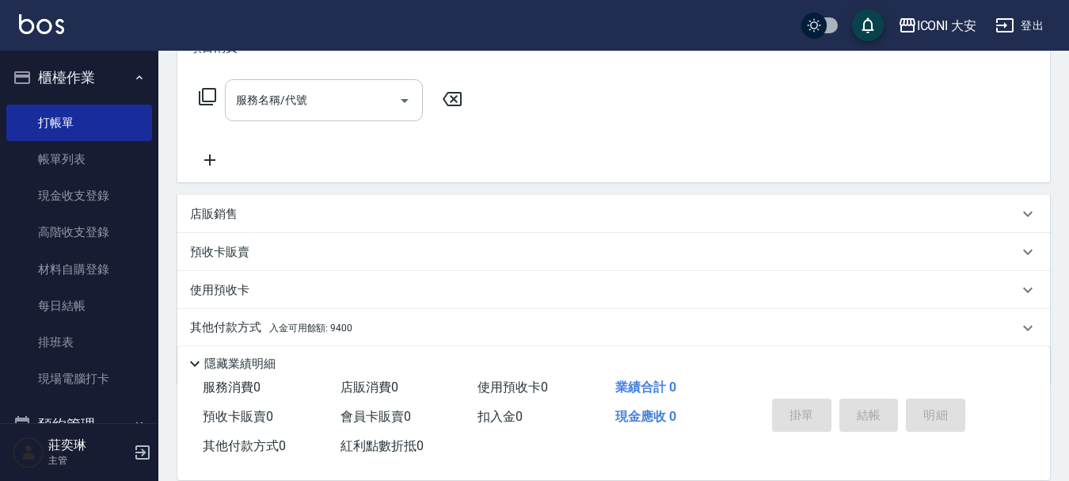
click at [316, 99] on input "服務名稱/代號" at bounding box center [312, 100] width 160 height 28
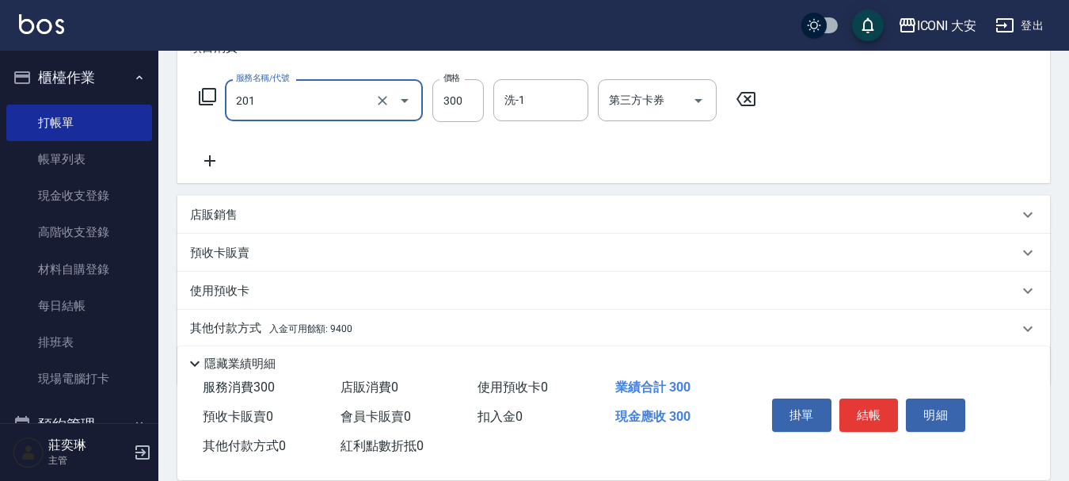
type input "張.曾洗髮　(201)"
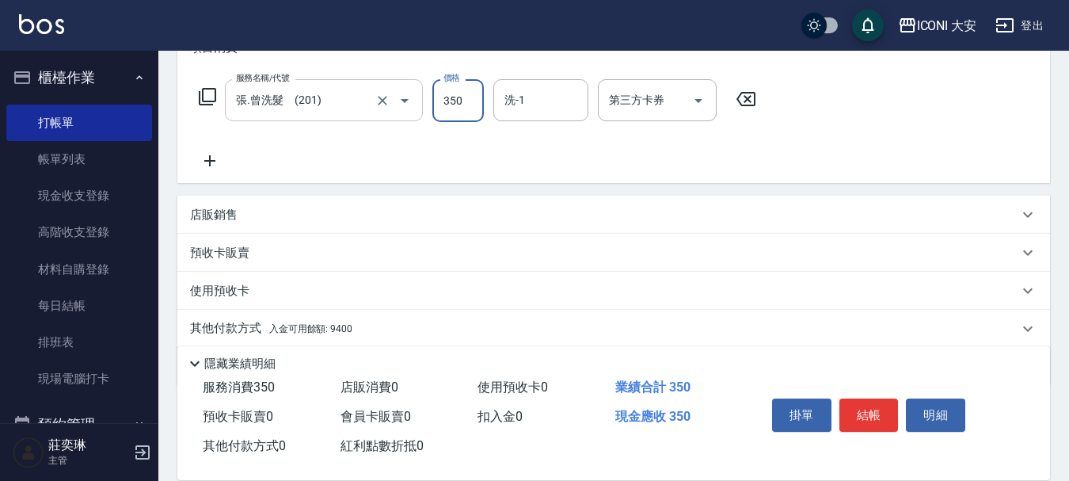
type input "350"
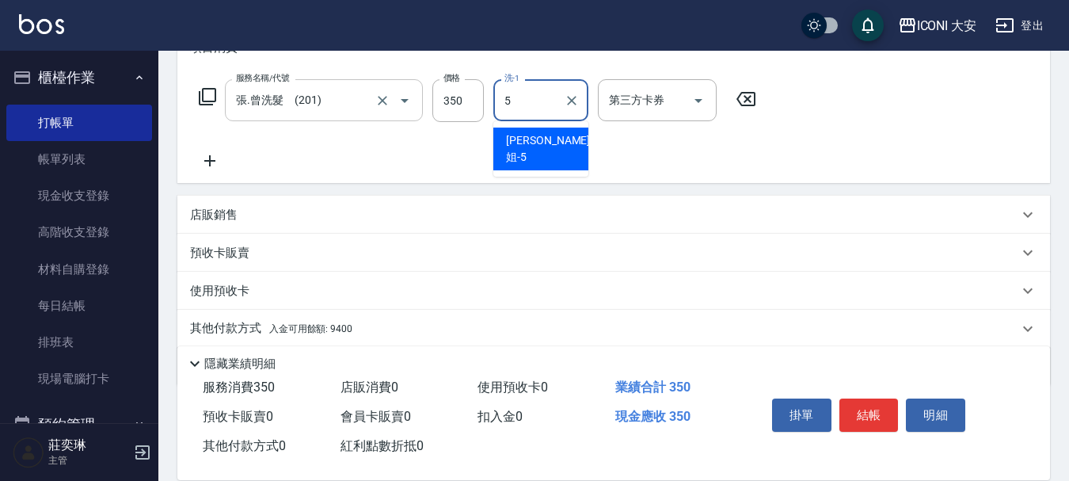
type input "[PERSON_NAME]姐-5"
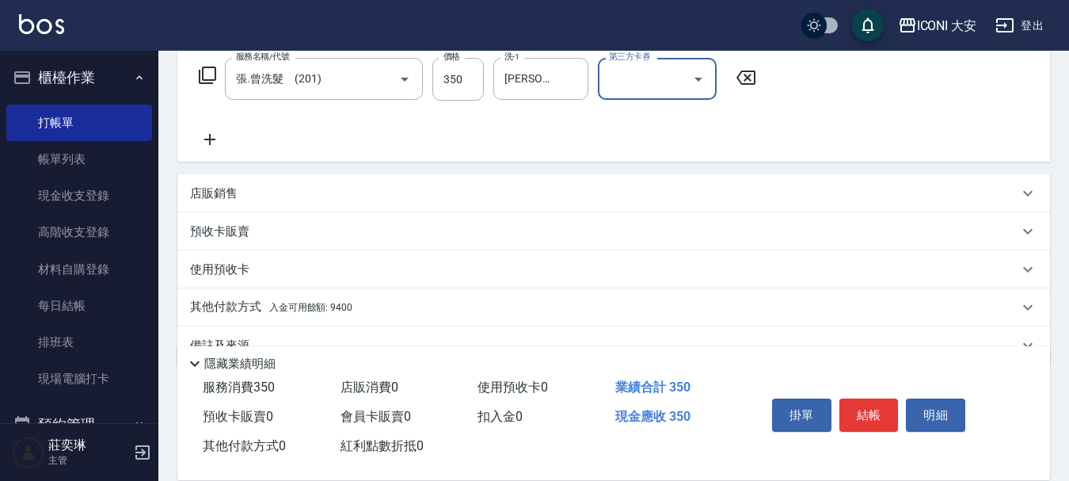
scroll to position [295, 0]
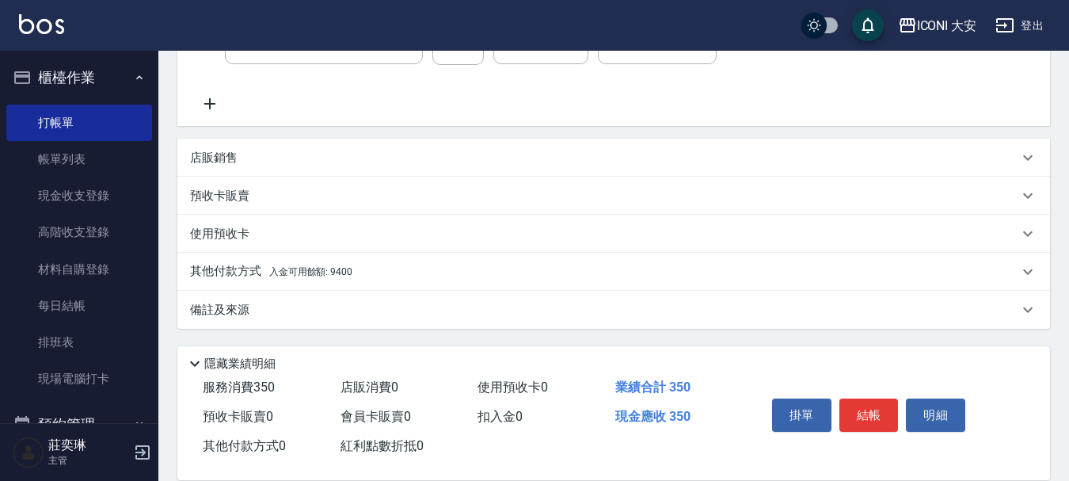
click at [350, 276] on span "入金可用餘額: 9400" at bounding box center [310, 271] width 83 height 11
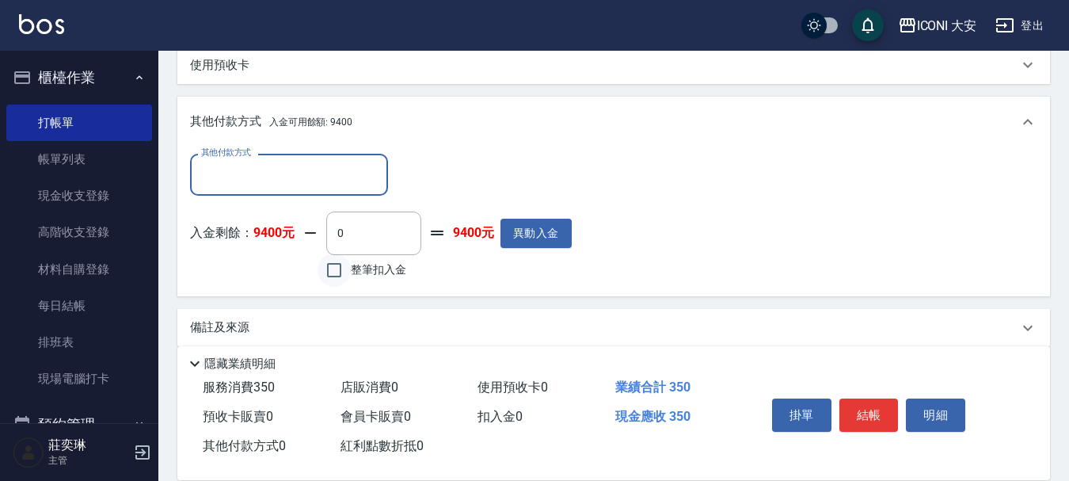
scroll to position [479, 0]
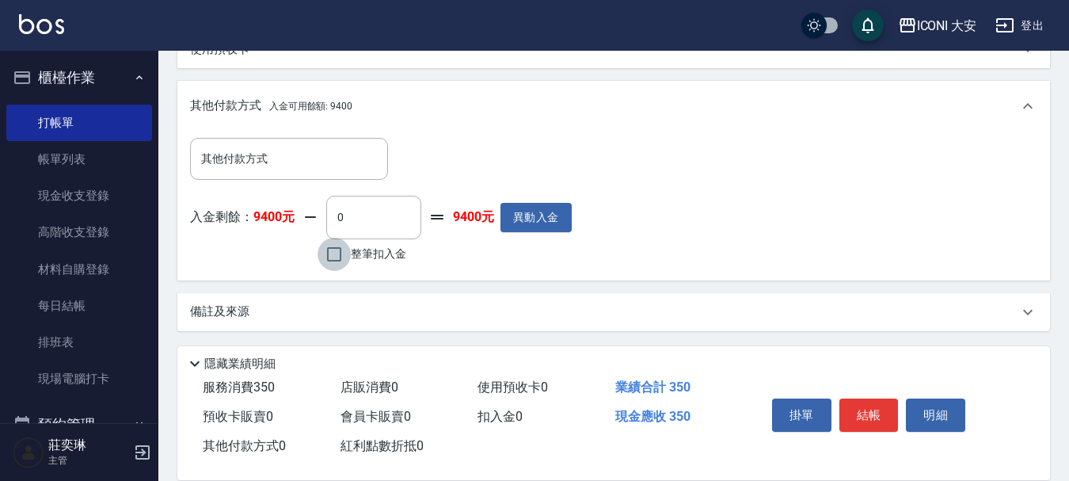
click at [344, 255] on input "整筆扣入金" at bounding box center [334, 254] width 33 height 33
checkbox input "true"
type input "350"
click at [863, 402] on button "結帳" at bounding box center [869, 414] width 59 height 33
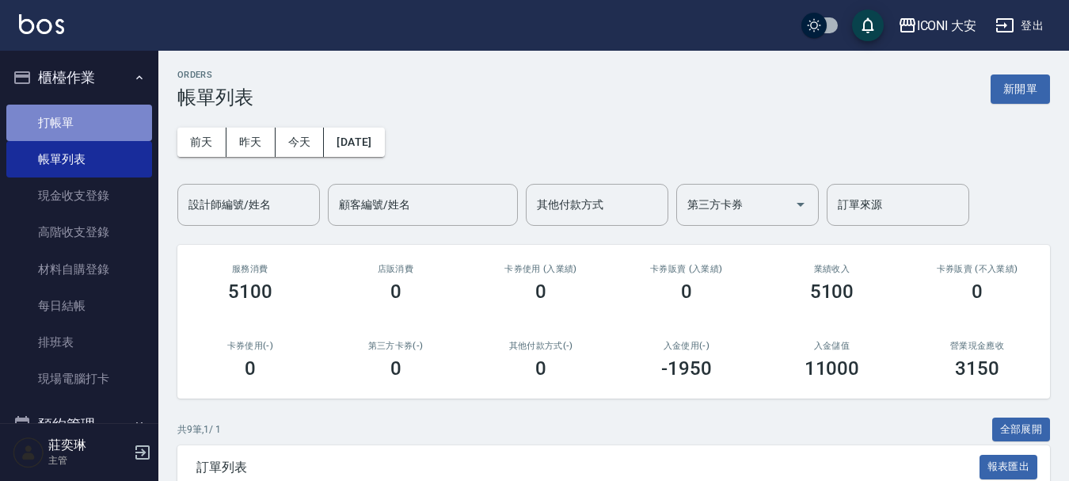
click at [88, 119] on link "打帳單" at bounding box center [79, 123] width 146 height 36
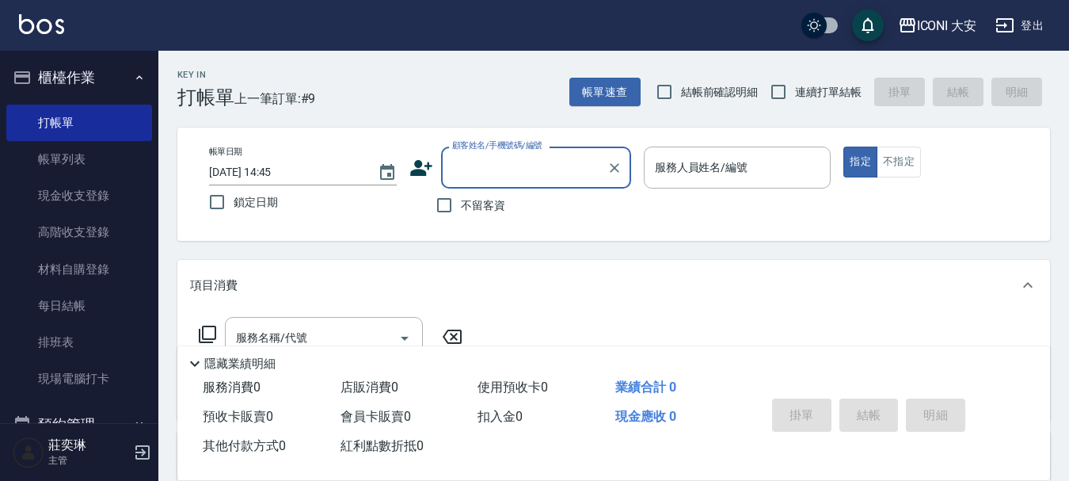
click at [501, 179] on input "顧客姓名/手機號碼/編號" at bounding box center [524, 168] width 152 height 28
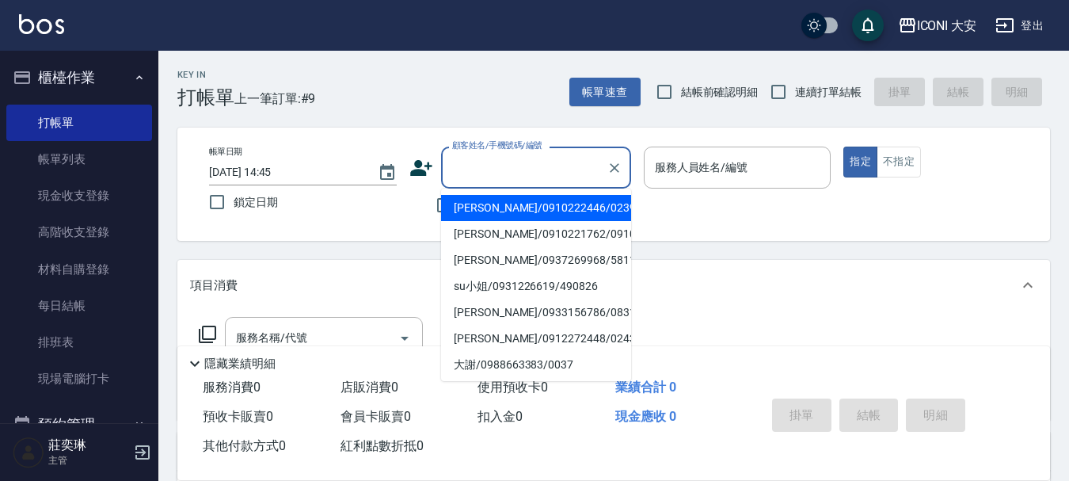
click at [474, 208] on li "[PERSON_NAME]/0910222446/0239" at bounding box center [536, 208] width 190 height 26
type input "[PERSON_NAME]/0910222446/0239"
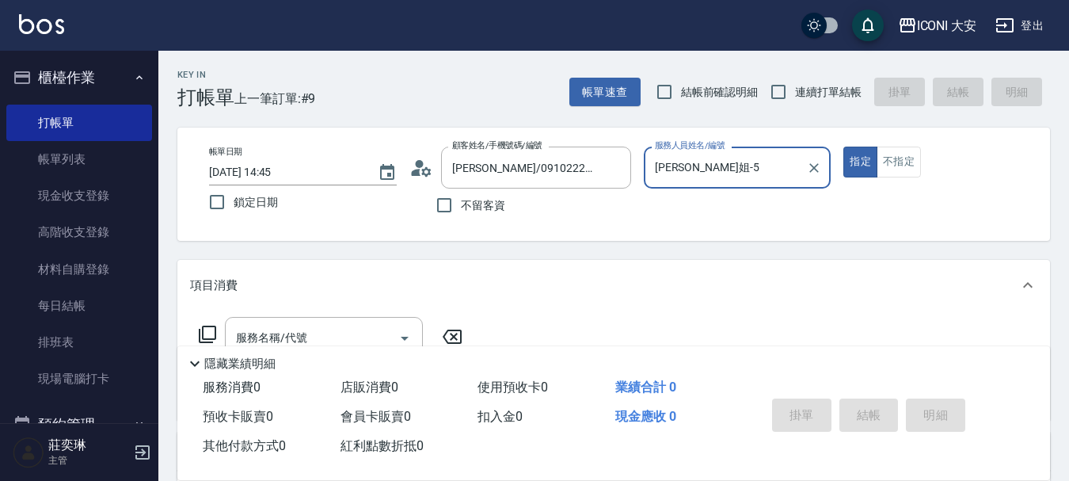
type input "[PERSON_NAME]姐-5"
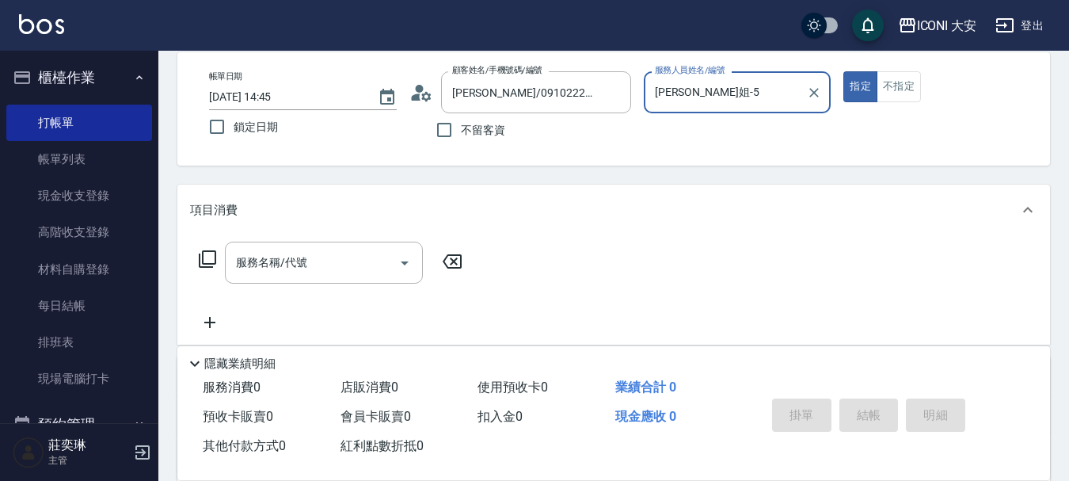
scroll to position [158, 0]
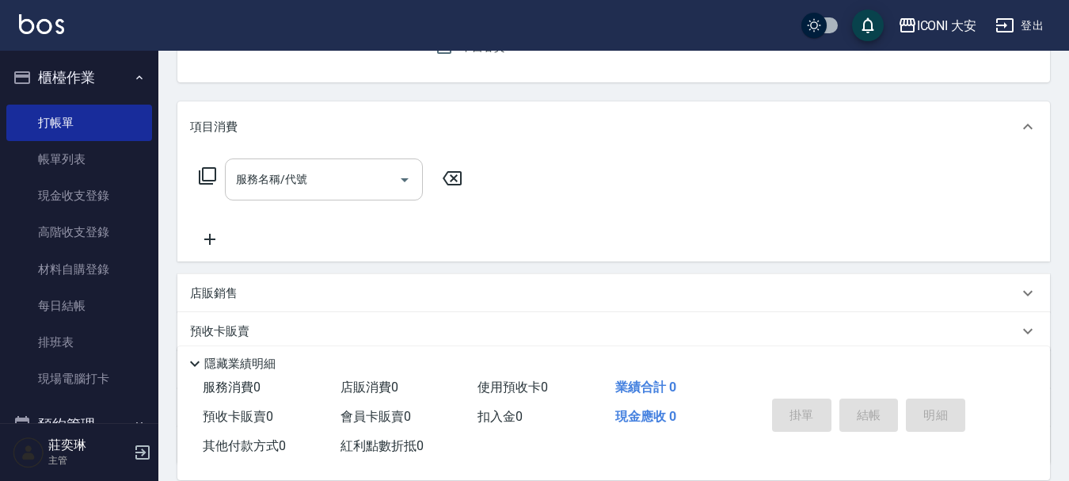
click at [336, 196] on div "服務名稱/代號" at bounding box center [324, 179] width 198 height 42
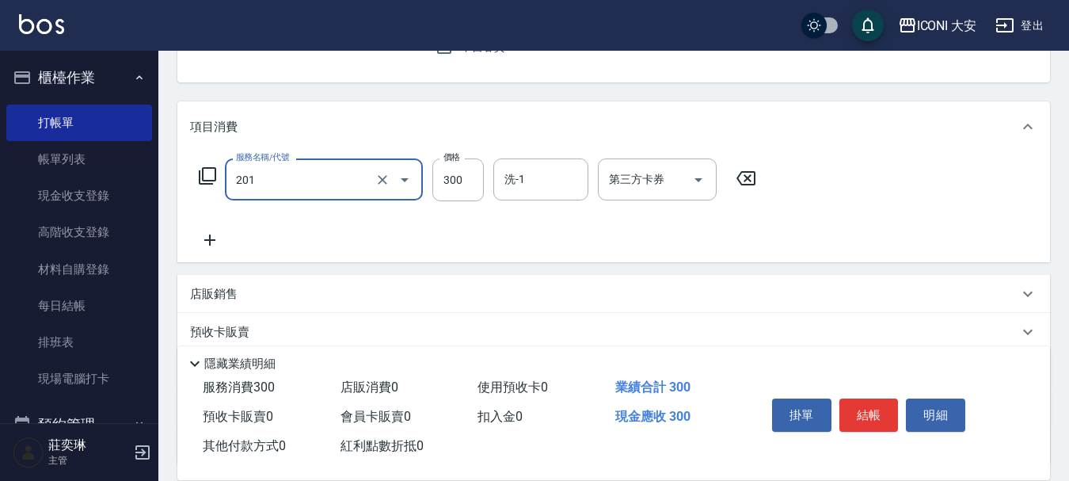
type input "張.曾洗髮　(201)"
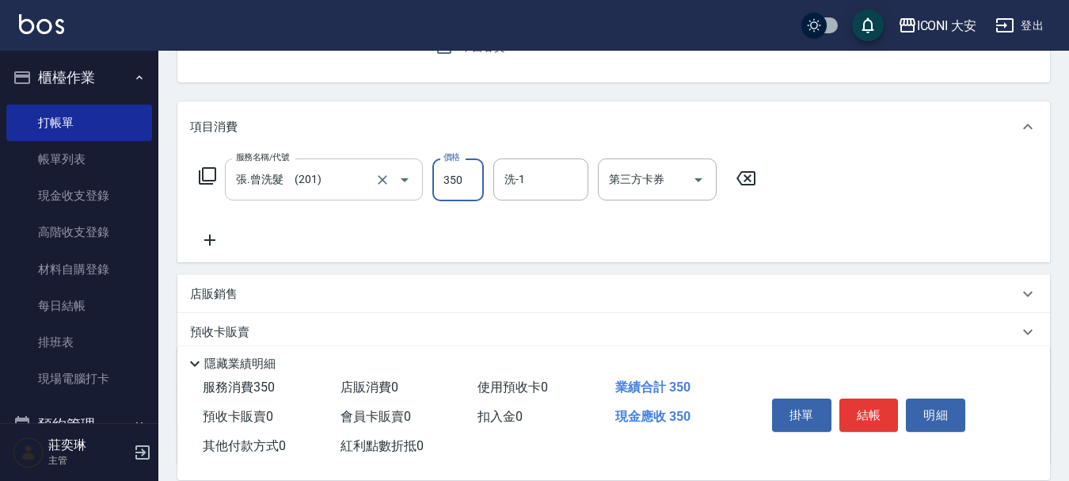
type input "350"
type input "9"
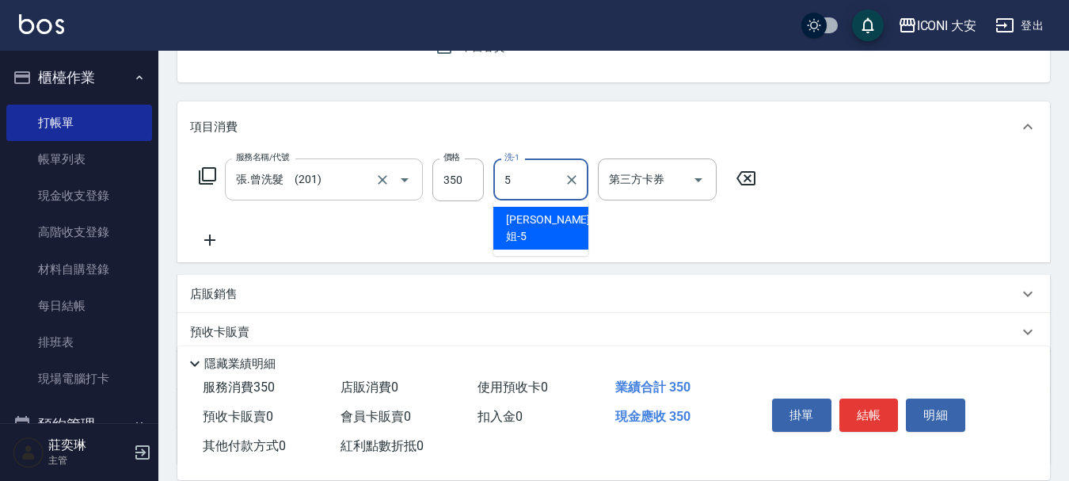
type input "[PERSON_NAME]姐-5"
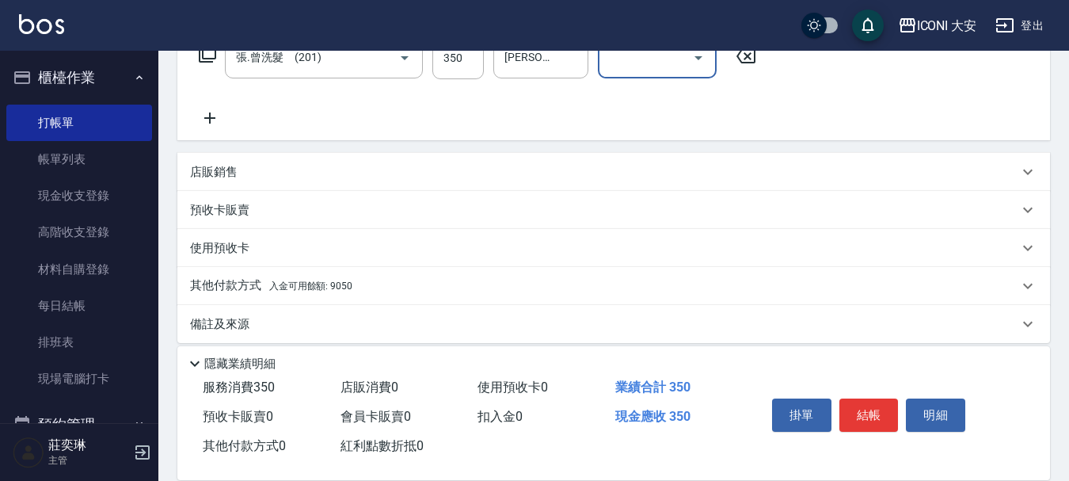
scroll to position [295, 0]
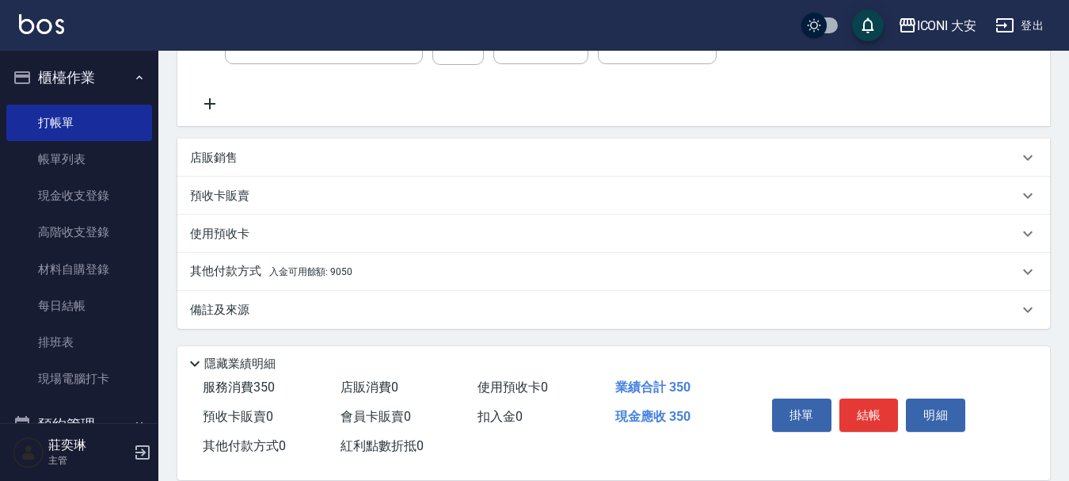
click at [343, 279] on p "其他付款方式 入金可用餘額: 9050" at bounding box center [271, 271] width 162 height 17
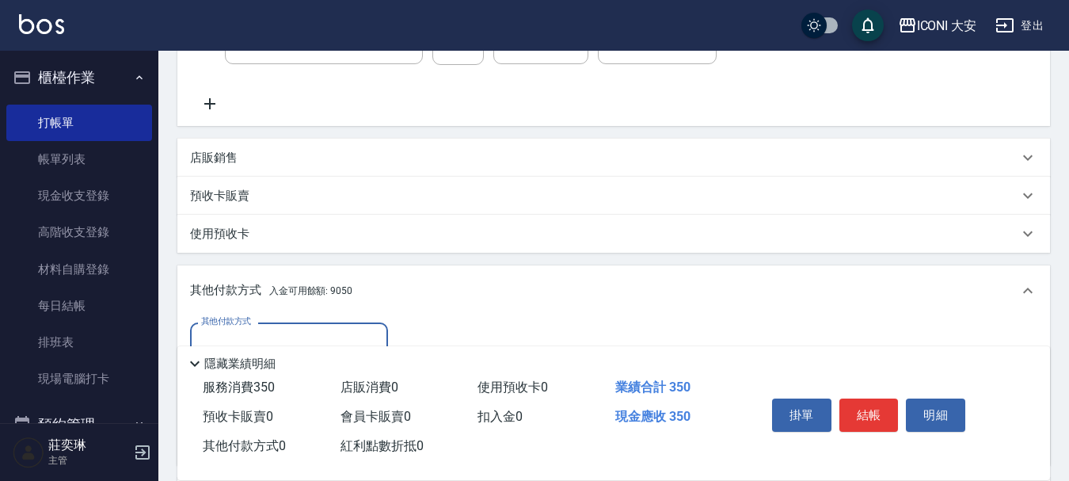
scroll to position [482, 0]
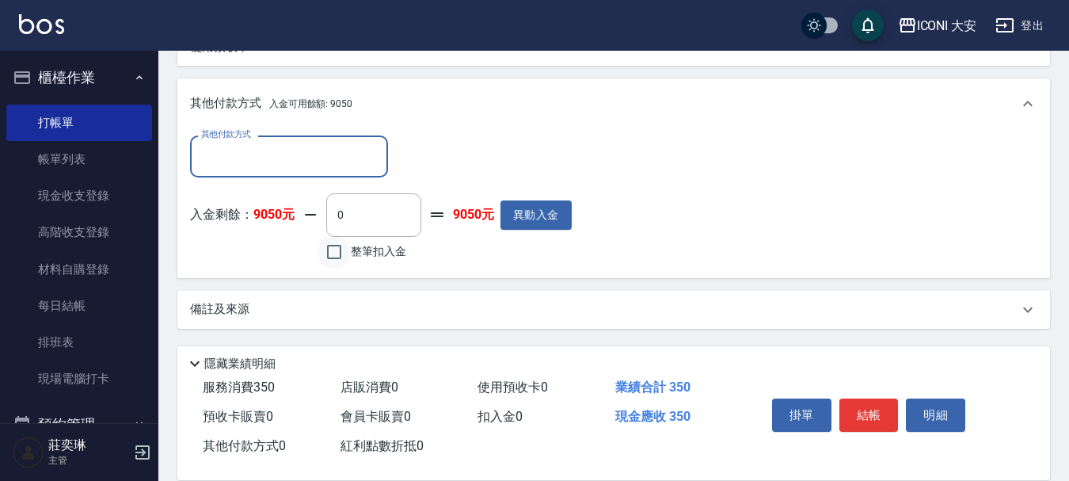
click at [345, 256] on input "整筆扣入金" at bounding box center [334, 251] width 33 height 33
checkbox input "true"
type input "350"
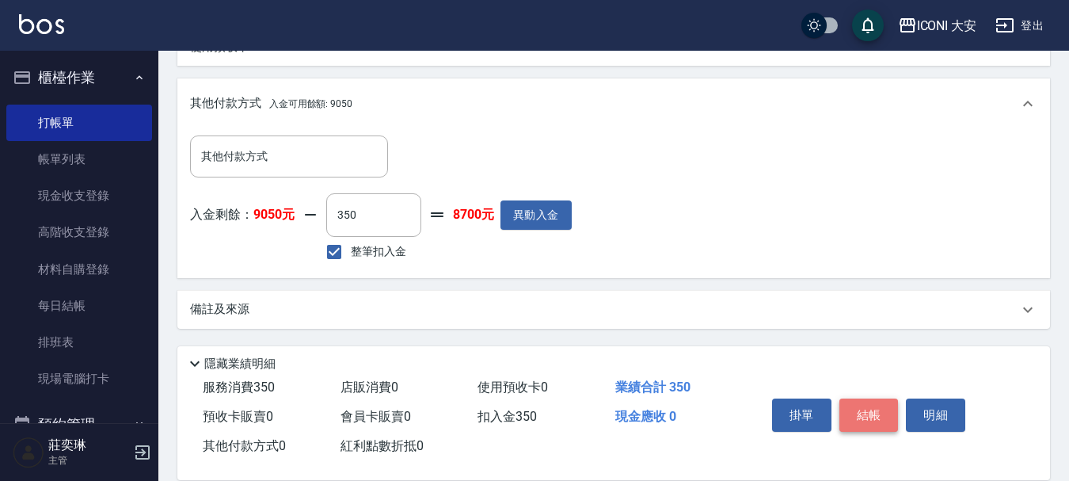
click at [860, 398] on button "結帳" at bounding box center [869, 414] width 59 height 33
